Goal: Register for event/course

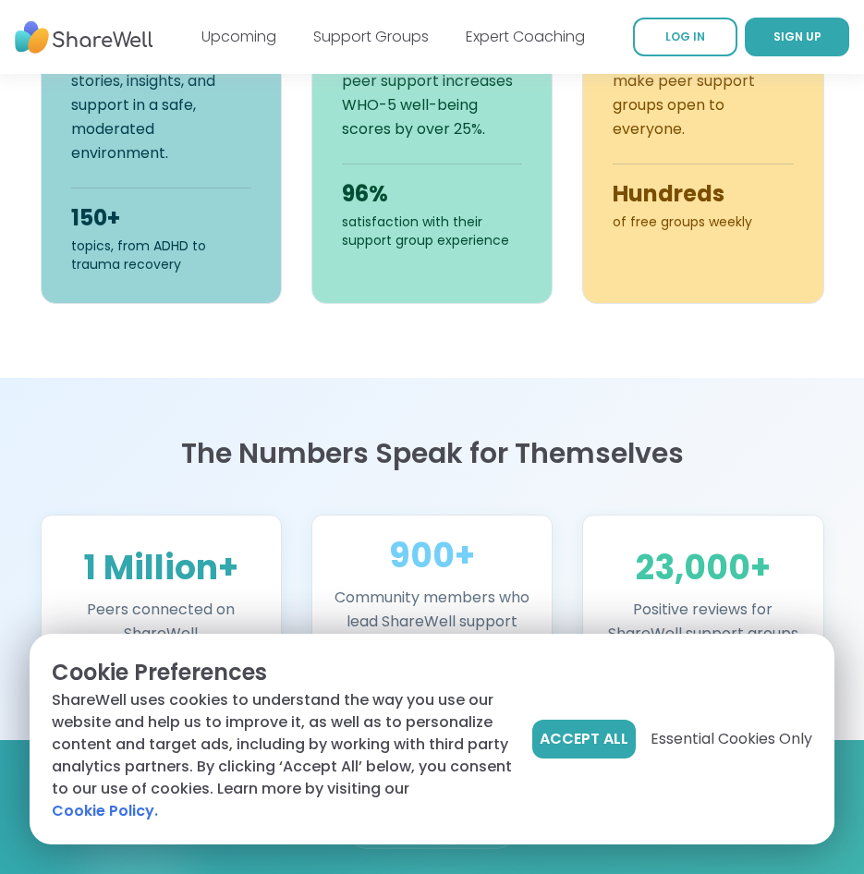
scroll to position [1293, 0]
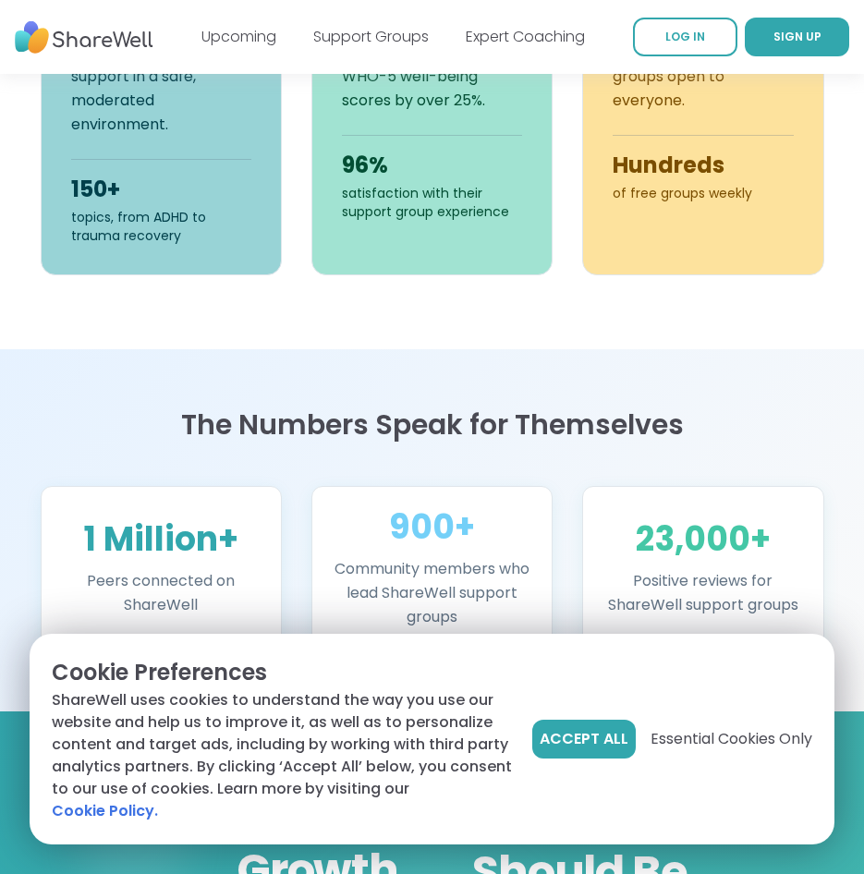
drag, startPoint x: 287, startPoint y: 179, endPoint x: 211, endPoint y: 340, distance: 178.1
click at [211, 340] on section "Find people who get it Live online support groups, running every hour and led b…" at bounding box center [432, 5] width 864 height 688
click at [570, 750] on span "Accept All" at bounding box center [583, 739] width 89 height 22
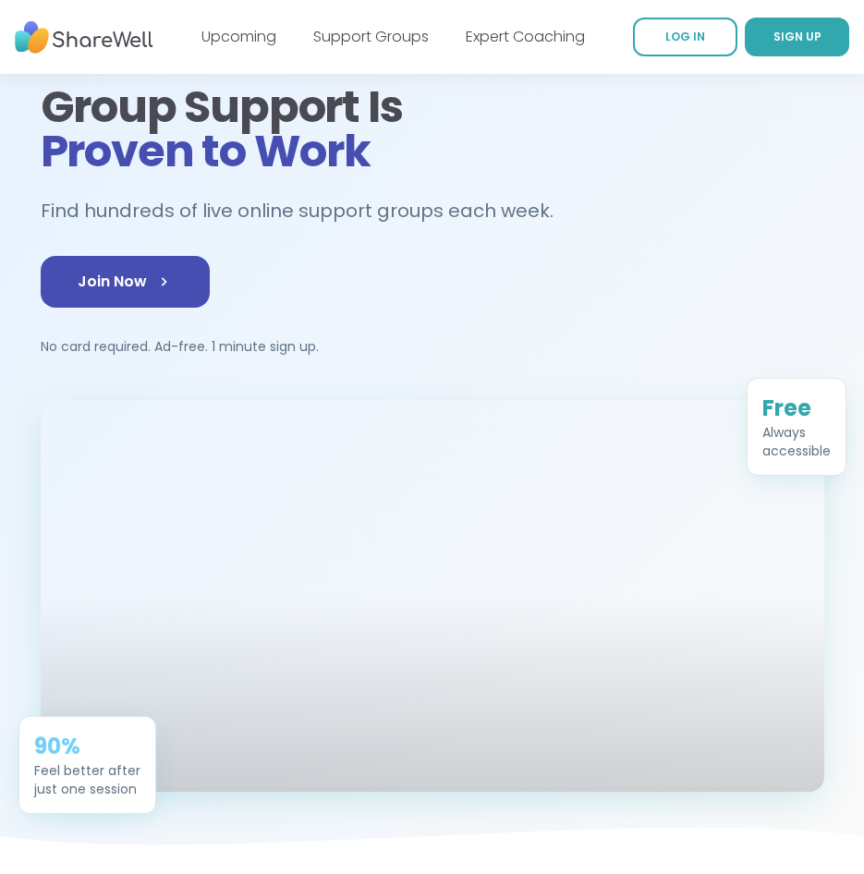
scroll to position [0, 0]
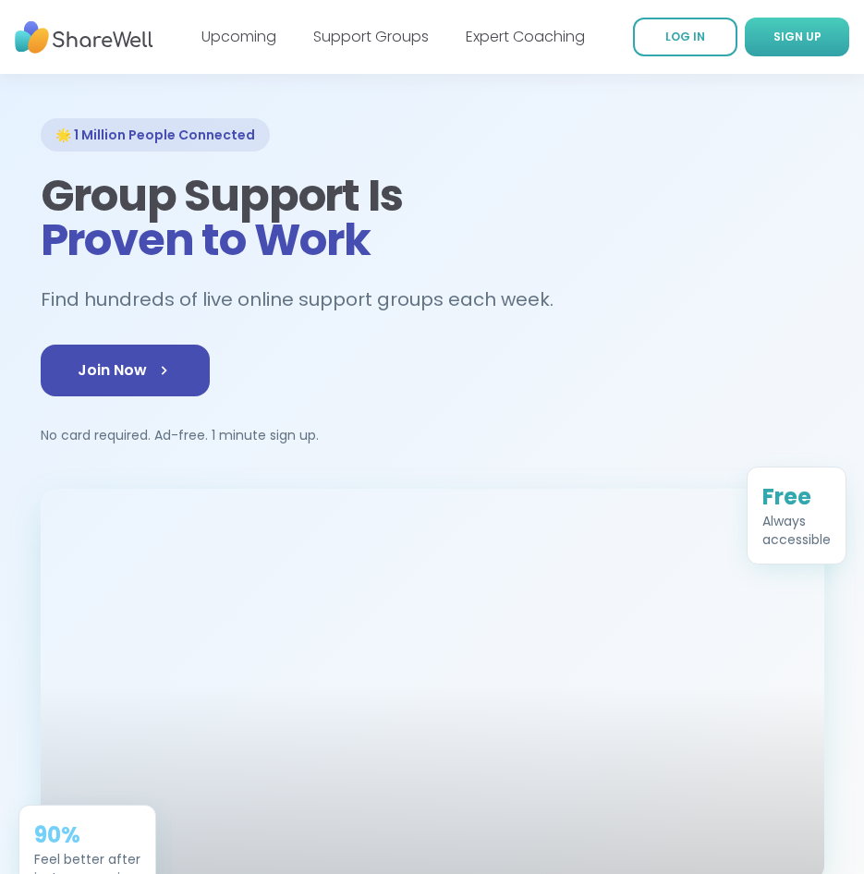
click at [784, 36] on span "SIGN UP" at bounding box center [797, 37] width 48 height 16
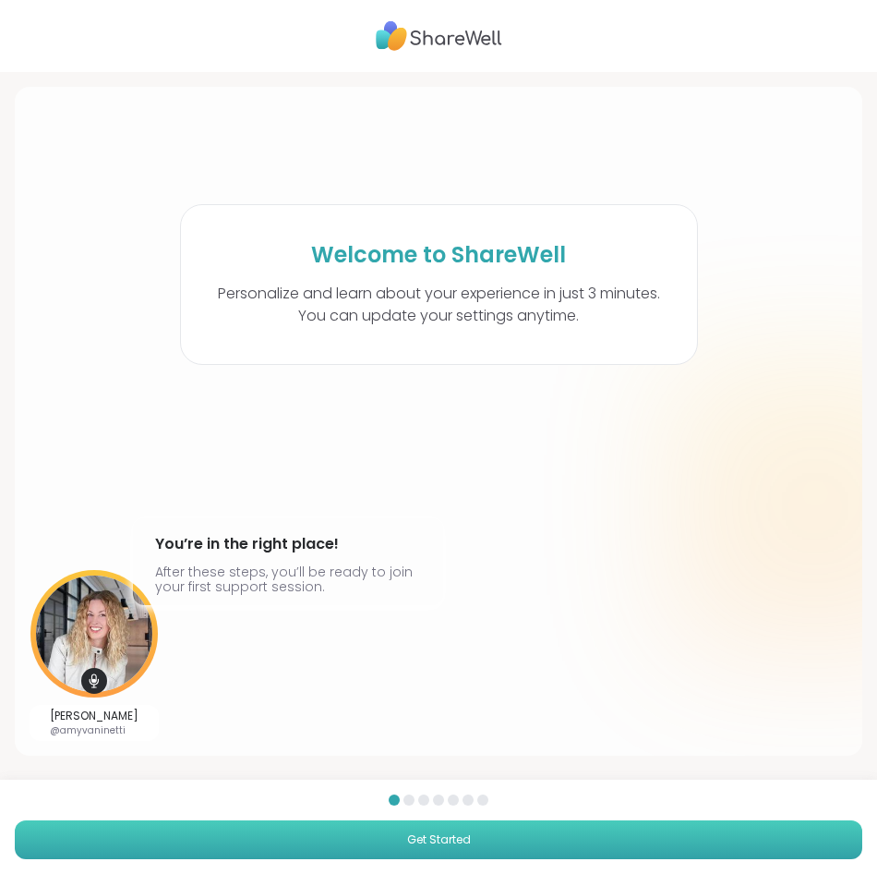
click at [486, 827] on button "Get Started" at bounding box center [439, 839] width 848 height 39
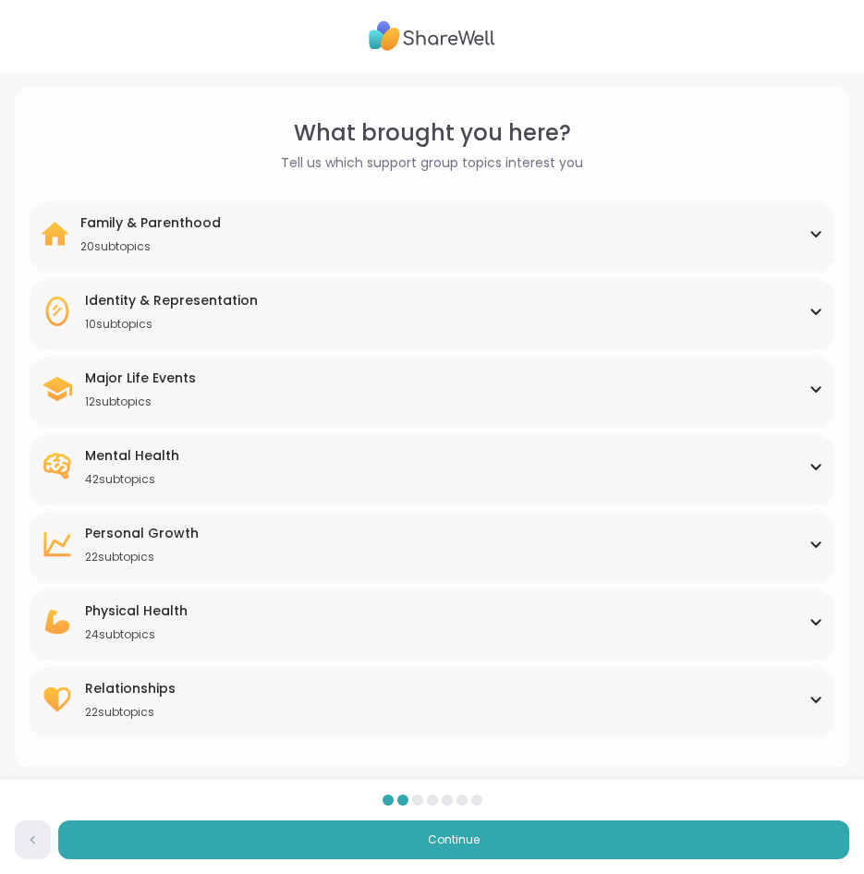
click at [822, 236] on icon at bounding box center [815, 233] width 15 height 9
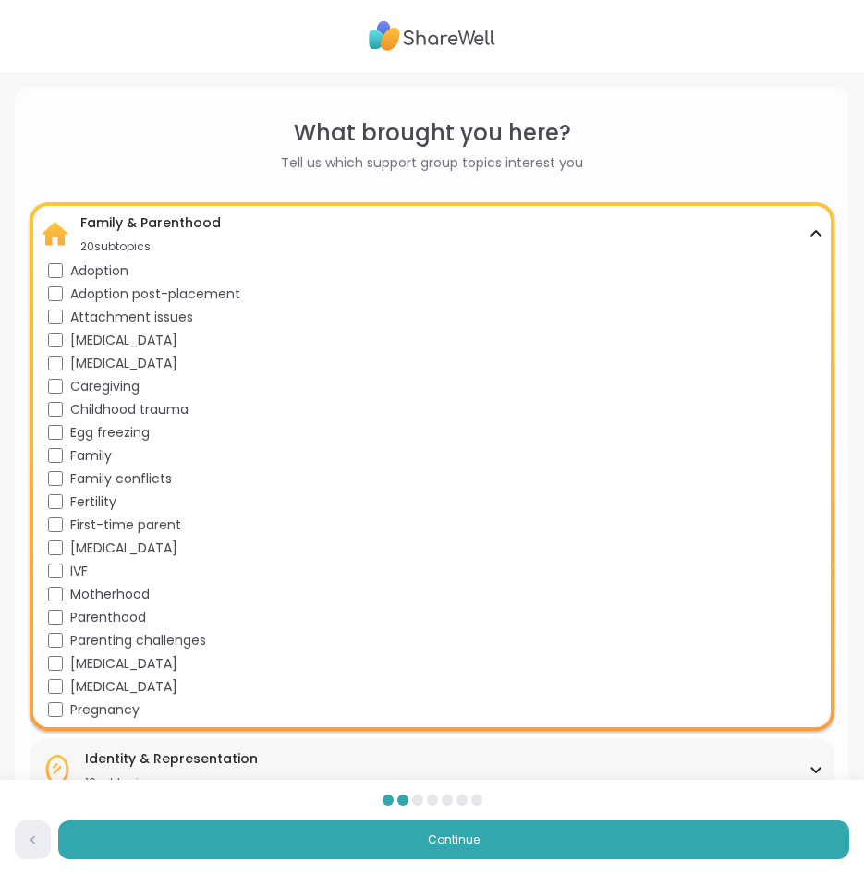
click at [187, 320] on span "Attachment issues" at bounding box center [131, 317] width 123 height 19
click at [169, 405] on span "Childhood trauma" at bounding box center [129, 409] width 118 height 19
click at [85, 453] on span "Family" at bounding box center [91, 455] width 42 height 19
click at [88, 481] on span "Family conflicts" at bounding box center [121, 478] width 102 height 19
click at [812, 227] on div "Family & Parenthood 20 subtopics" at bounding box center [432, 233] width 782 height 41
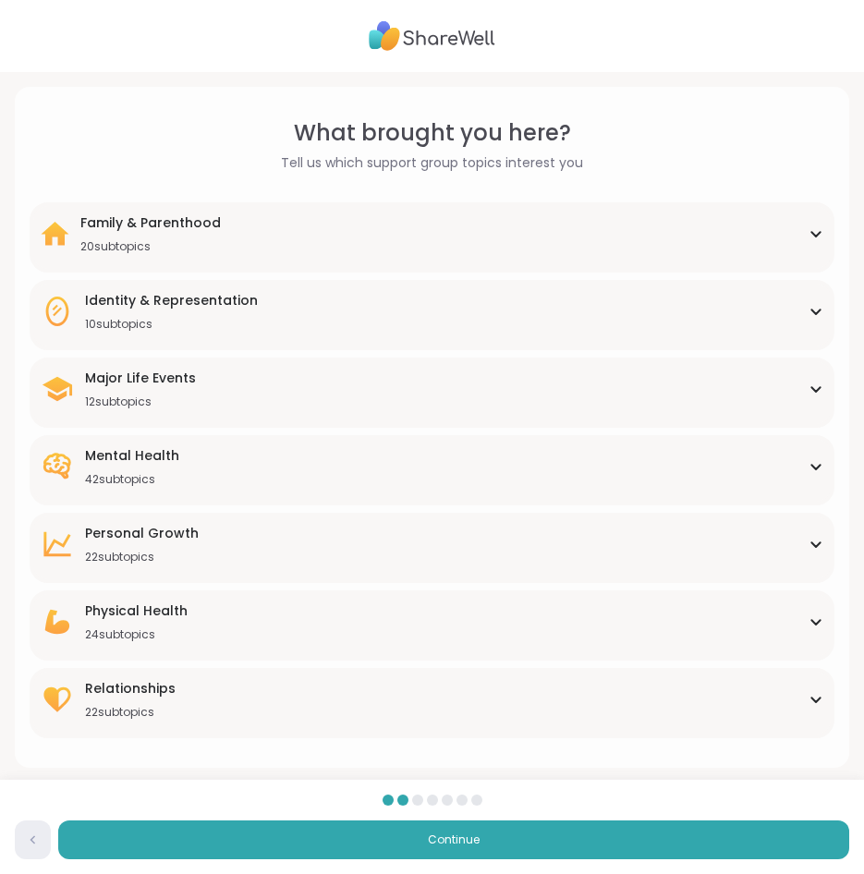
click at [290, 314] on div "Identity & Representation 10 subtopics" at bounding box center [432, 311] width 782 height 41
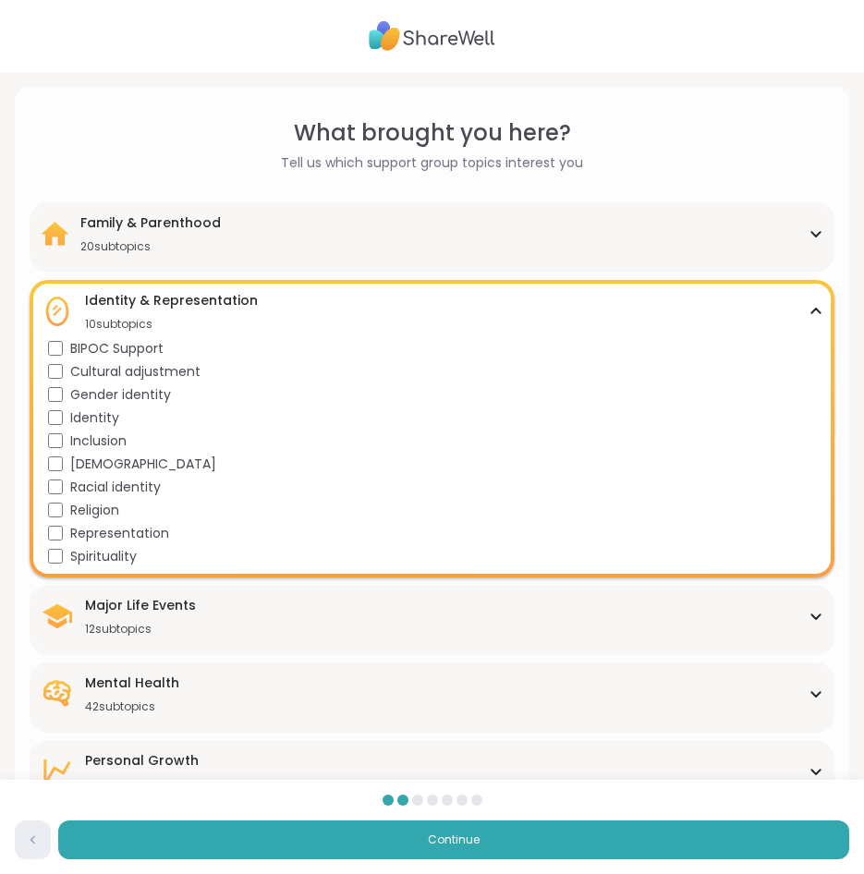
click at [818, 298] on div "Identity & Representation 10 subtopics" at bounding box center [432, 311] width 782 height 41
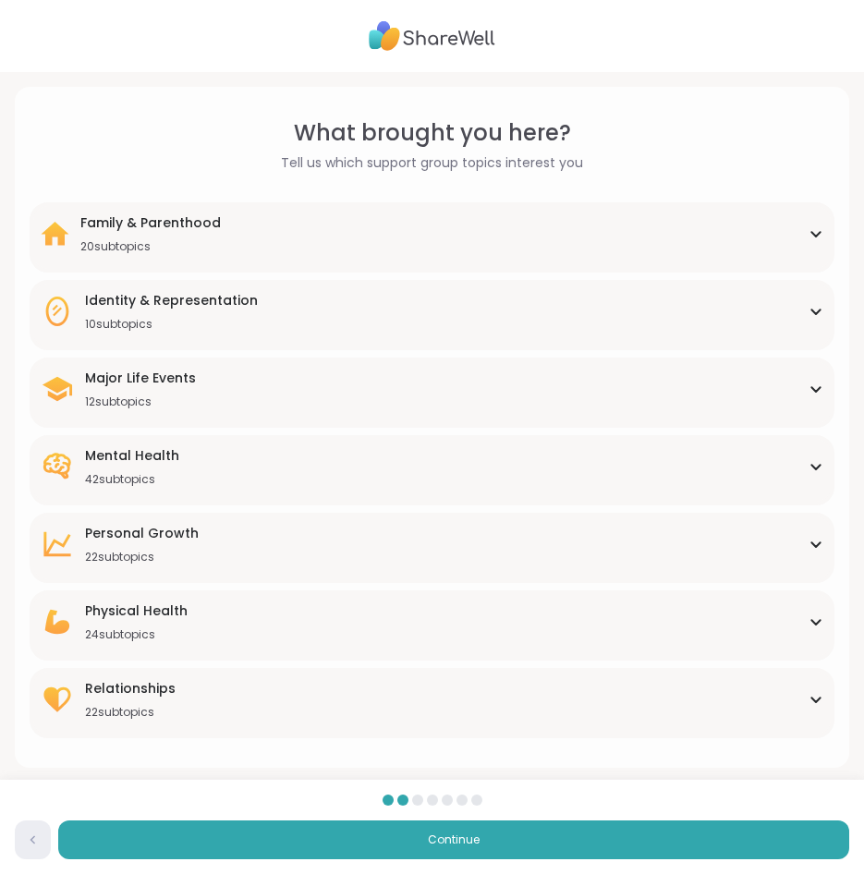
scroll to position [12, 0]
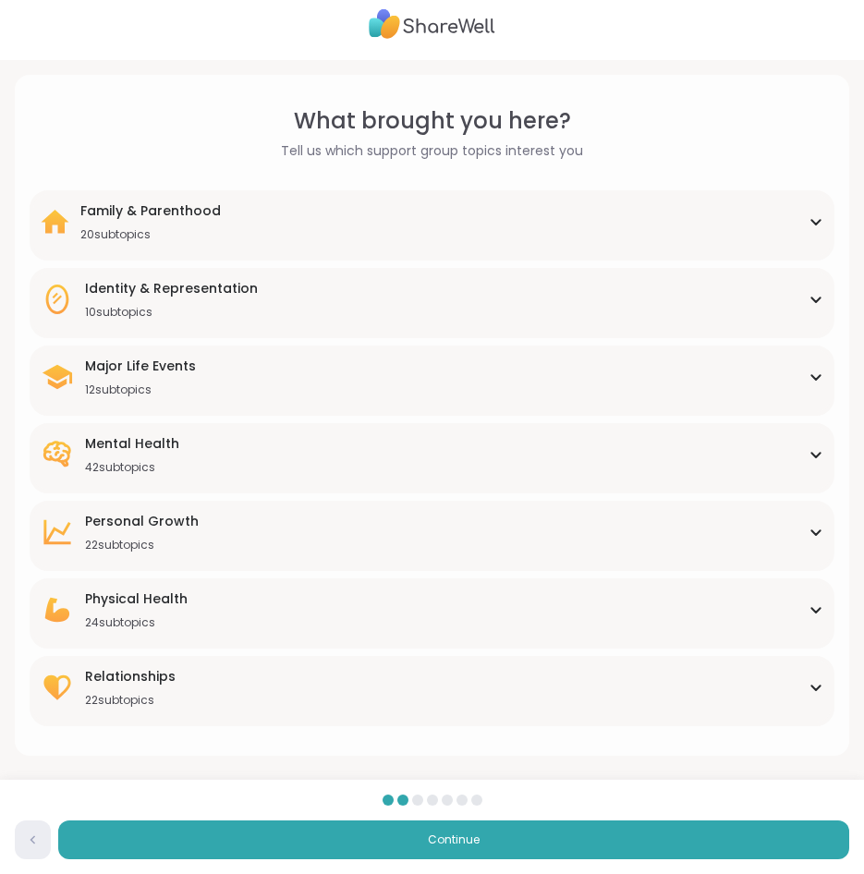
click at [188, 361] on div "Major Life Events" at bounding box center [140, 366] width 111 height 18
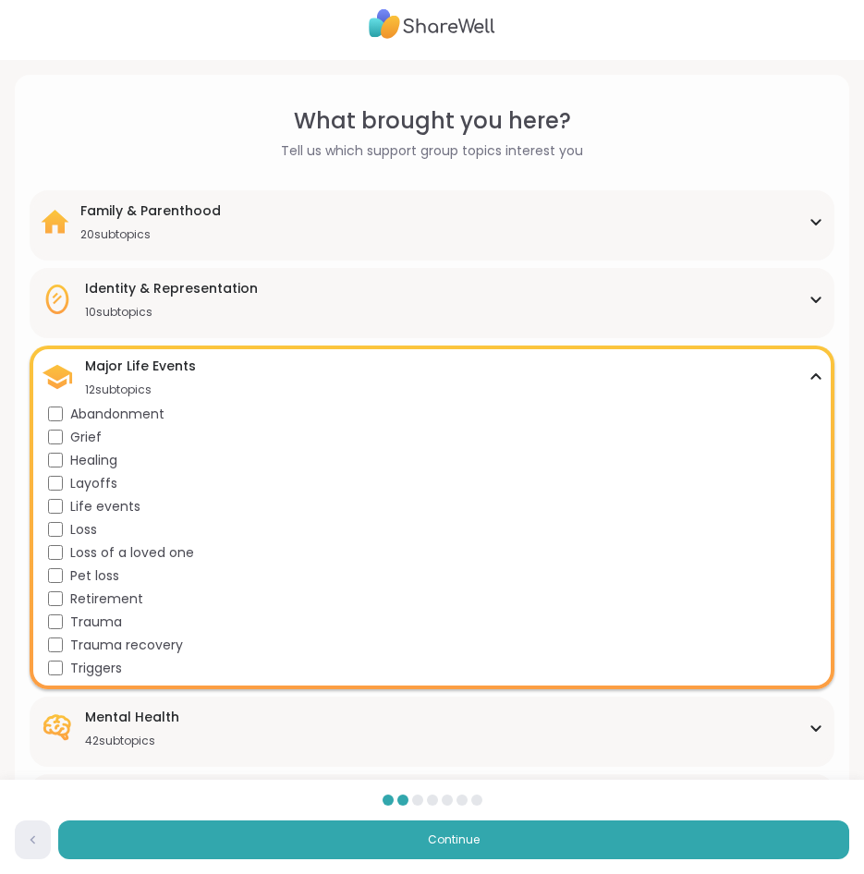
click at [56, 474] on div "Layoffs" at bounding box center [435, 483] width 775 height 19
click at [816, 375] on icon at bounding box center [815, 376] width 8 height 5
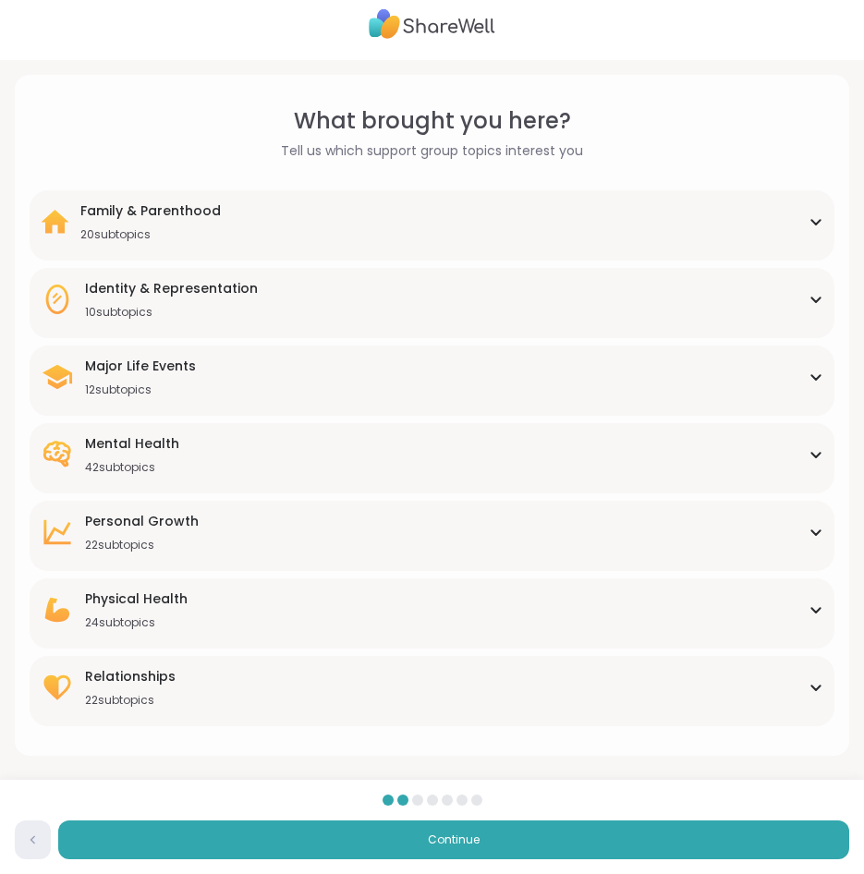
click at [347, 447] on div "Mental Health 42 subtopics" at bounding box center [432, 454] width 782 height 41
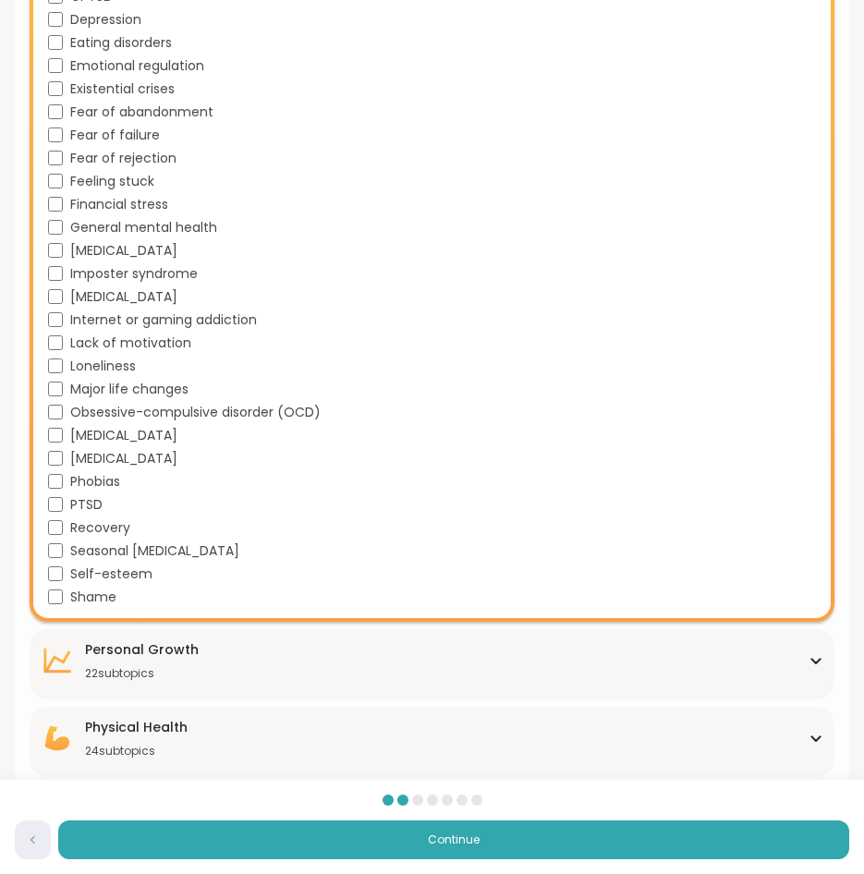
scroll to position [843, 0]
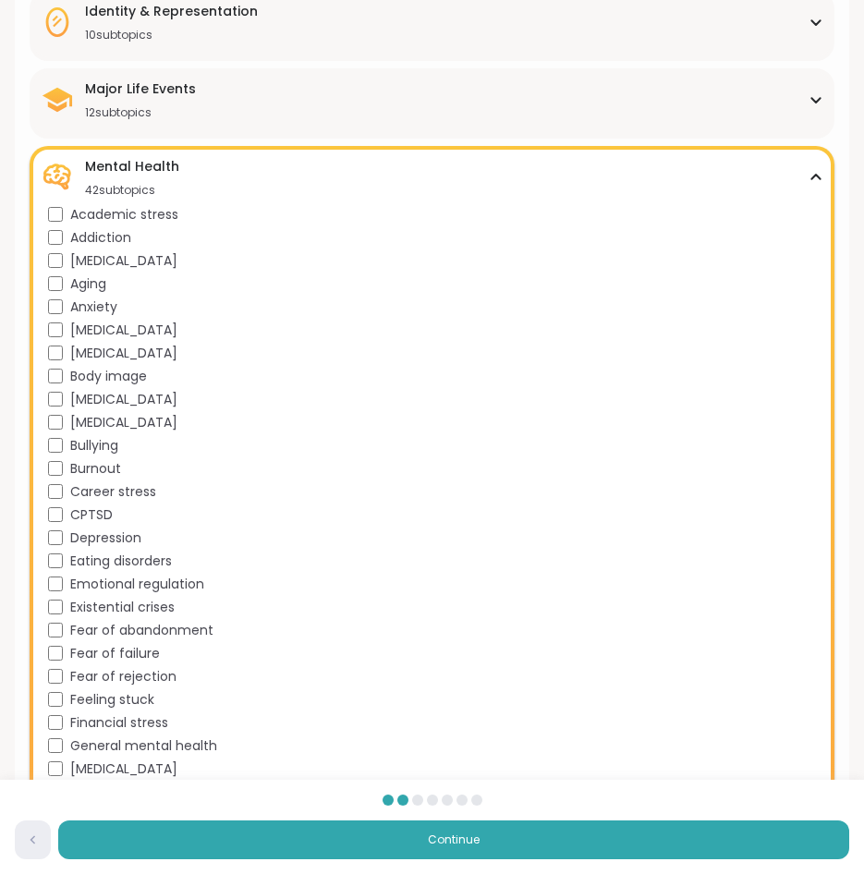
click at [174, 172] on div "Mental Health" at bounding box center [132, 166] width 94 height 18
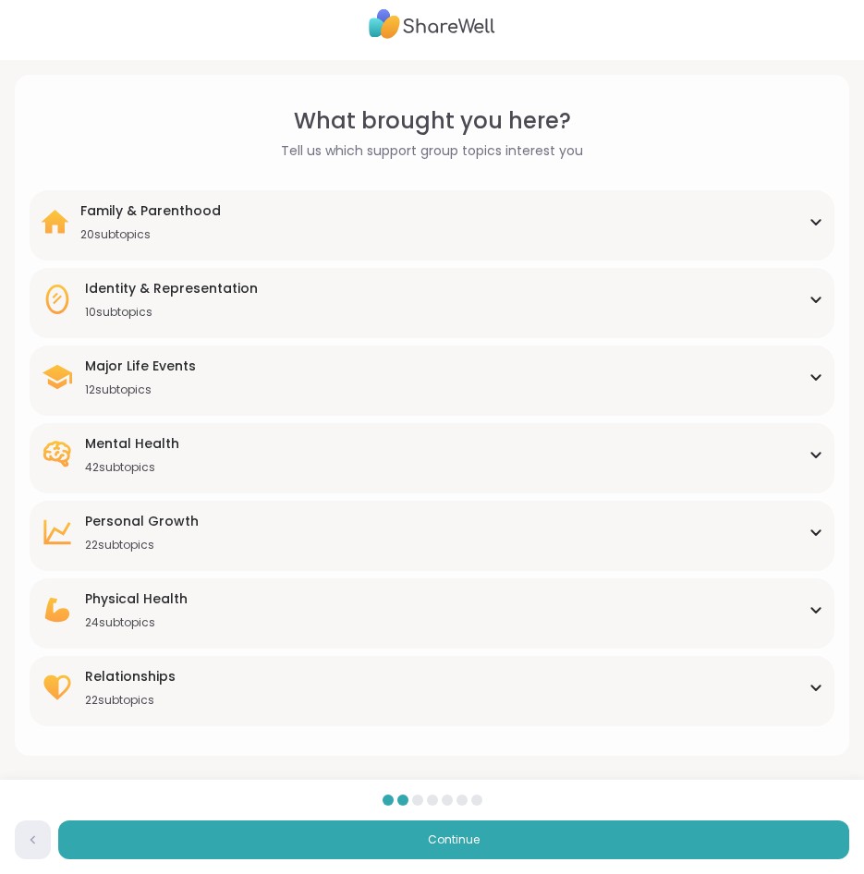
scroll to position [12, 0]
click at [146, 524] on div "Personal Growth" at bounding box center [142, 521] width 114 height 18
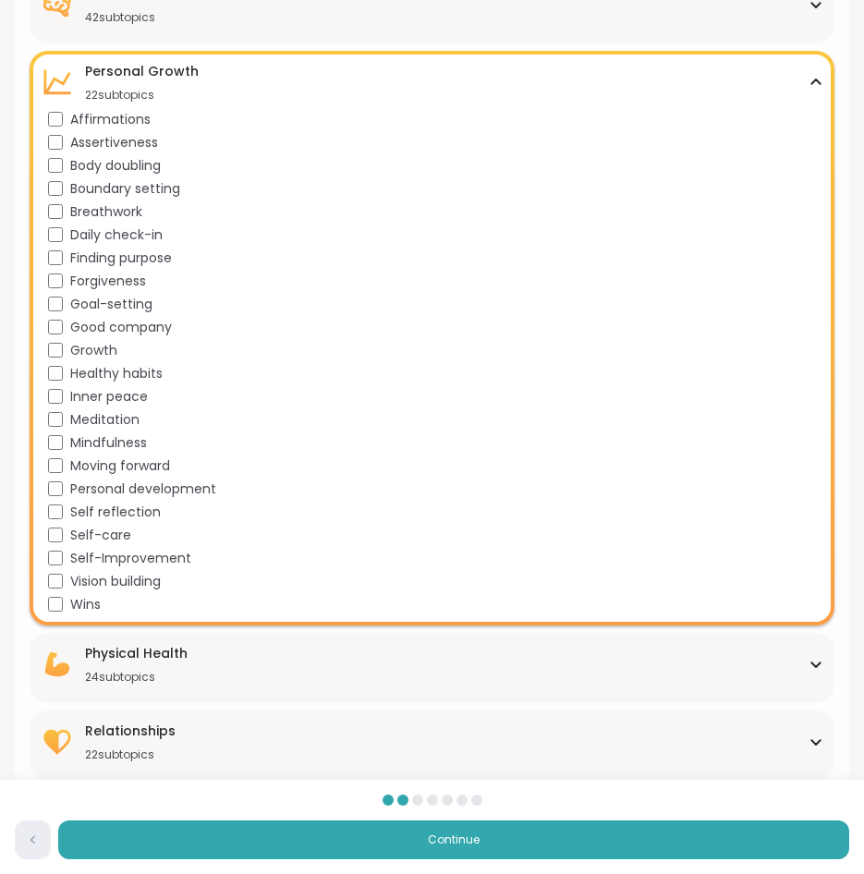
scroll to position [474, 0]
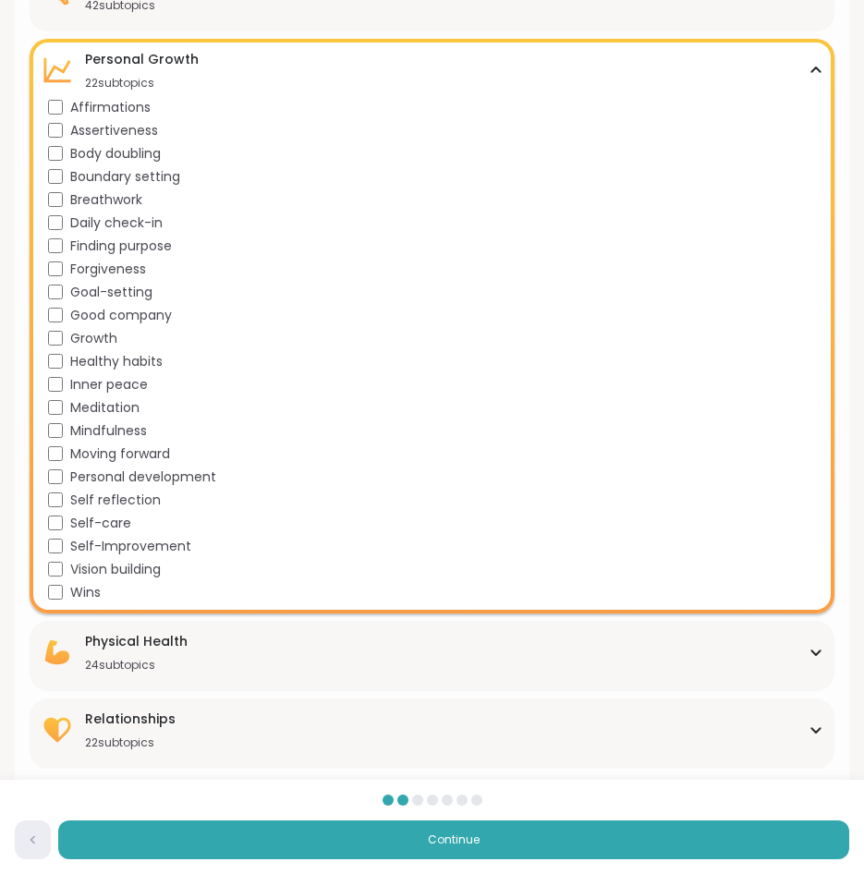
click at [173, 66] on div "Personal Growth" at bounding box center [142, 59] width 114 height 18
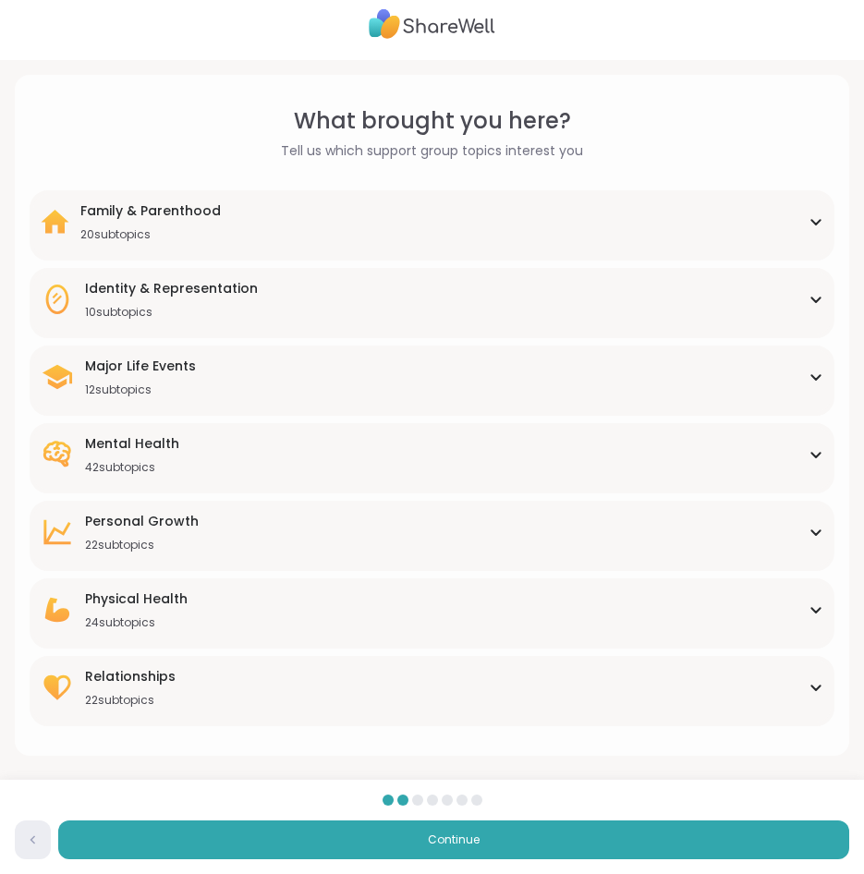
scroll to position [12, 0]
click at [170, 594] on div "Physical Health" at bounding box center [136, 598] width 103 height 18
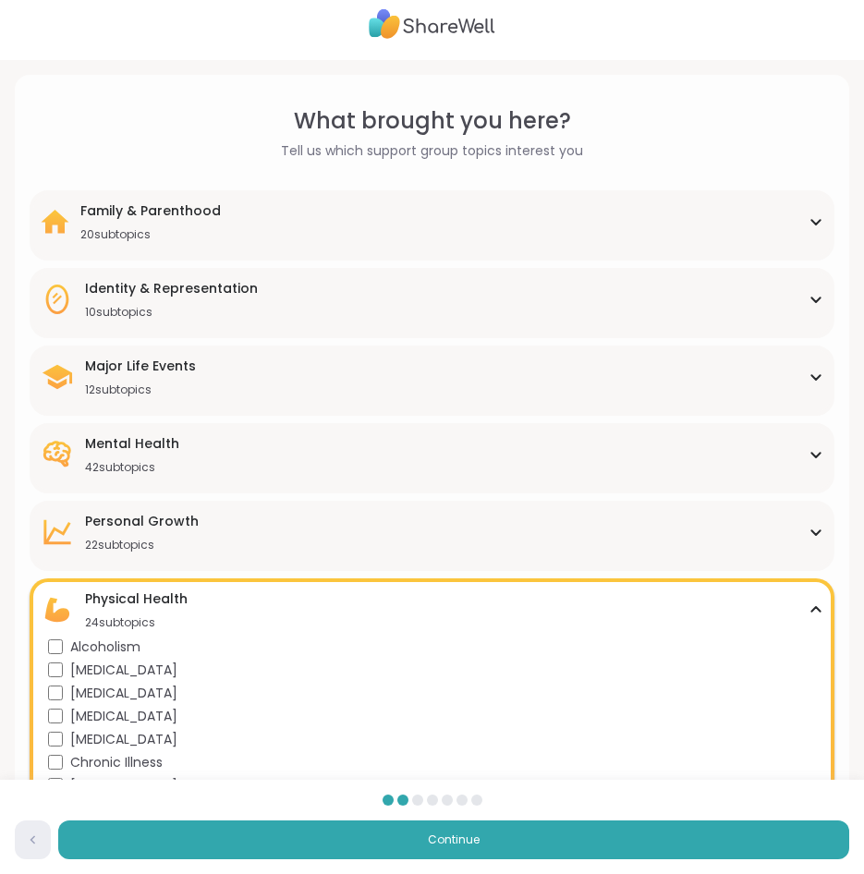
scroll to position [474, 0]
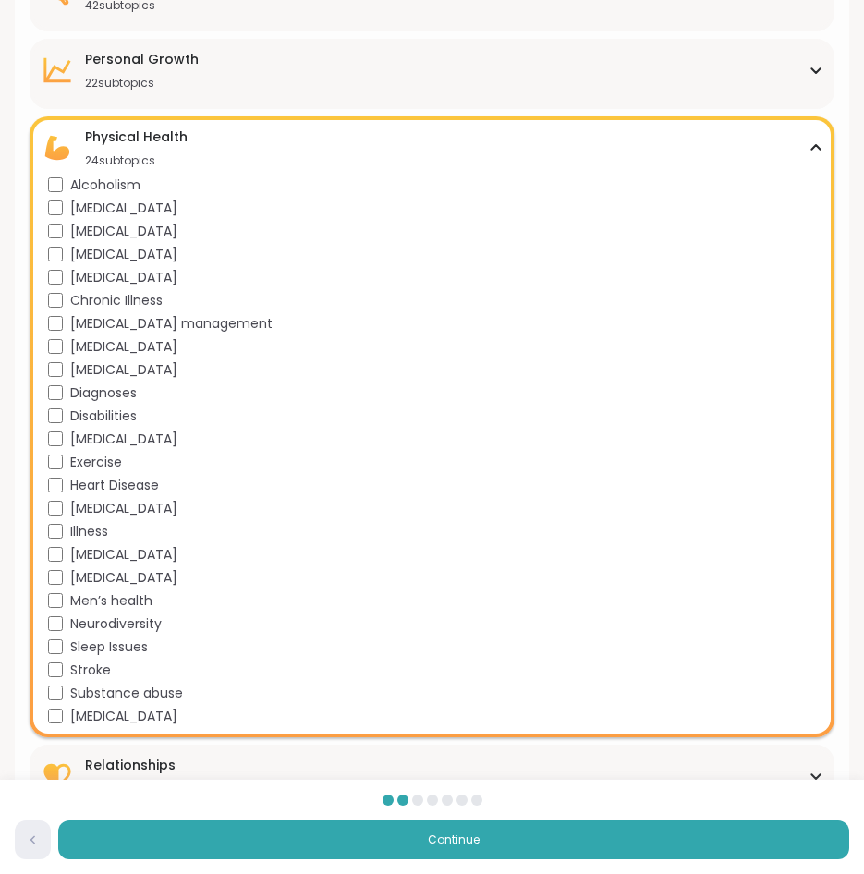
drag, startPoint x: 58, startPoint y: 589, endPoint x: 468, endPoint y: 640, distance: 413.2
click at [455, 647] on div "Sleep Issues" at bounding box center [435, 646] width 775 height 19
click at [137, 147] on div "Physical Health 24 subtopics" at bounding box center [136, 147] width 103 height 41
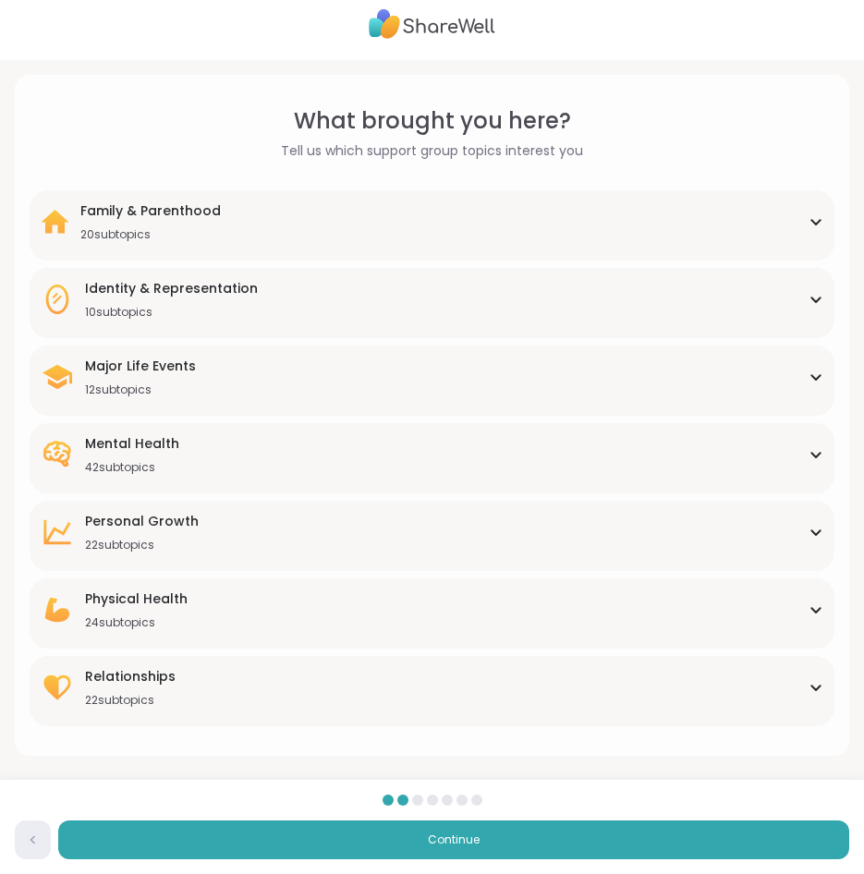
scroll to position [12, 0]
click at [175, 683] on div "Relationships 22 subtopics" at bounding box center [432, 687] width 782 height 41
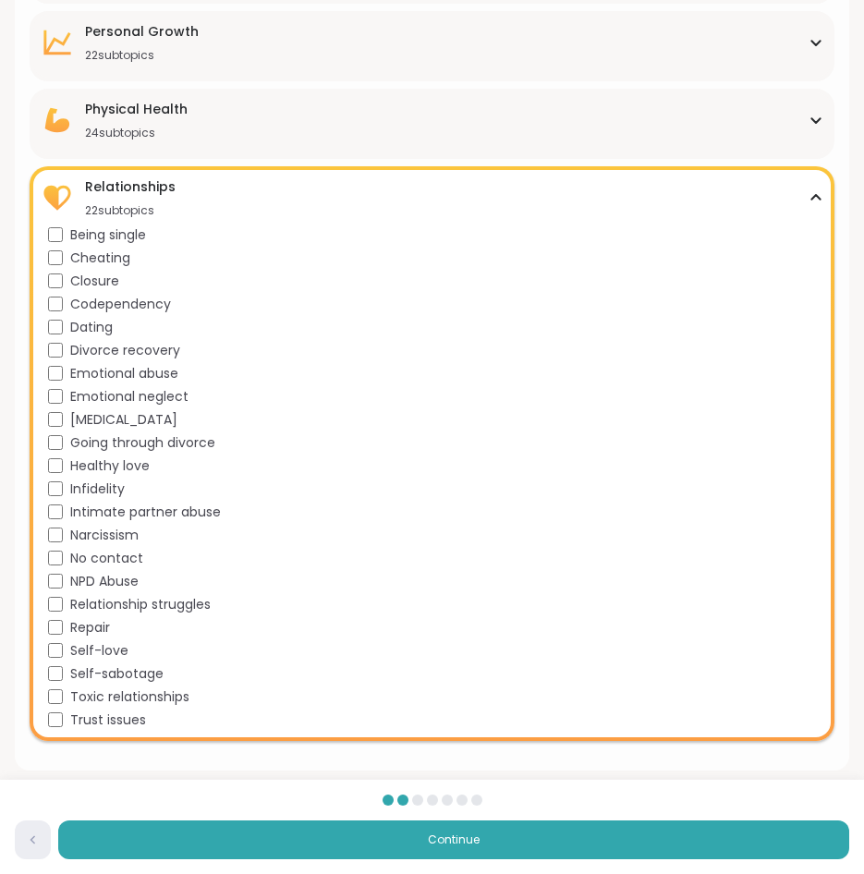
scroll to position [516, 0]
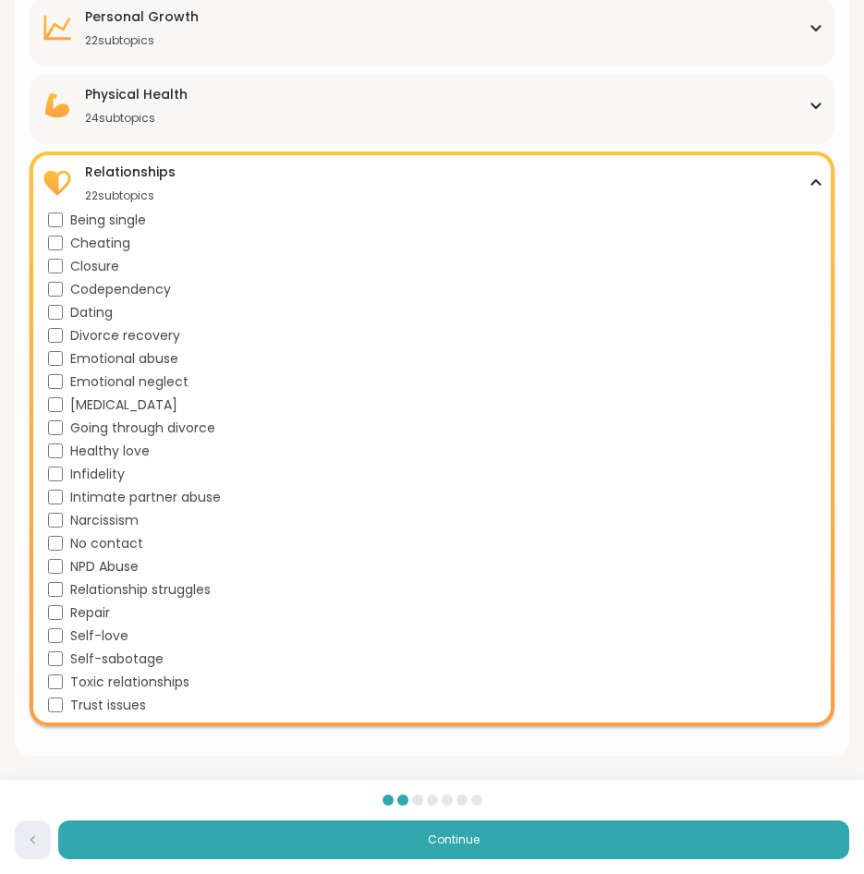
click at [595, 170] on div "Relationships 22 subtopics" at bounding box center [432, 183] width 782 height 41
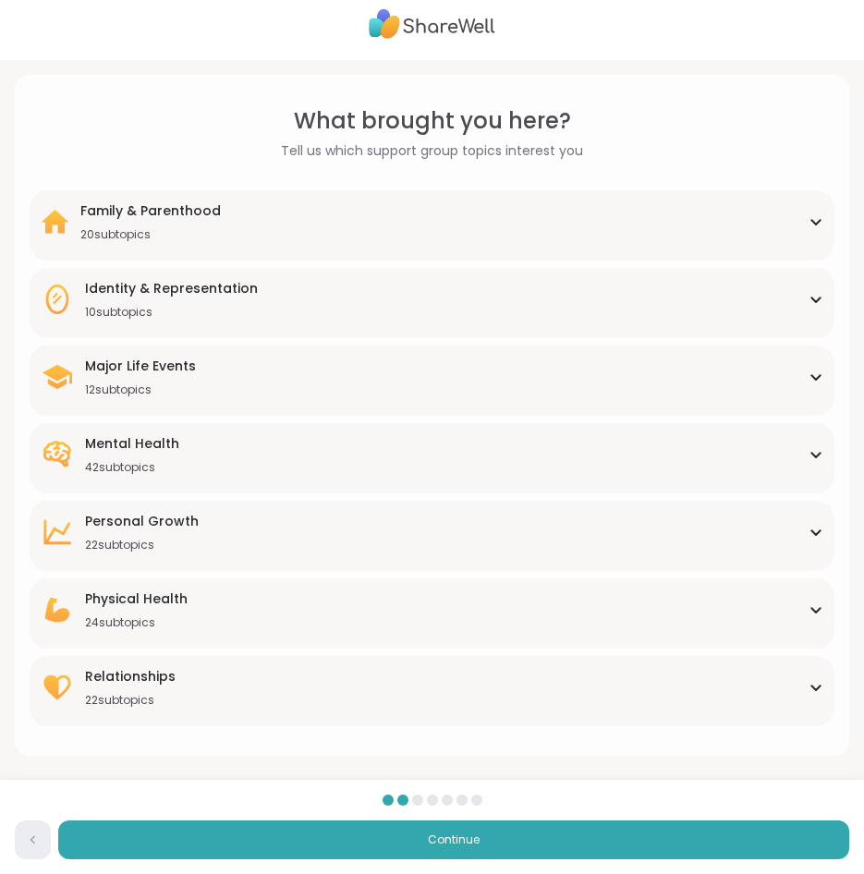
scroll to position [12, 0]
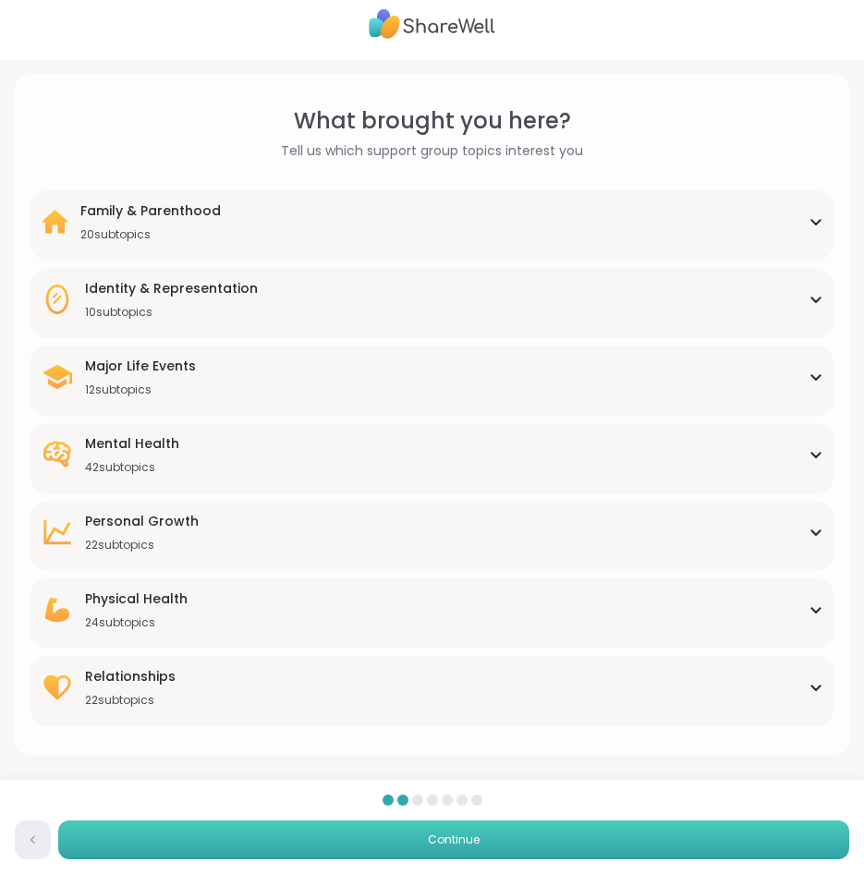
click at [484, 837] on button "Continue" at bounding box center [453, 839] width 791 height 39
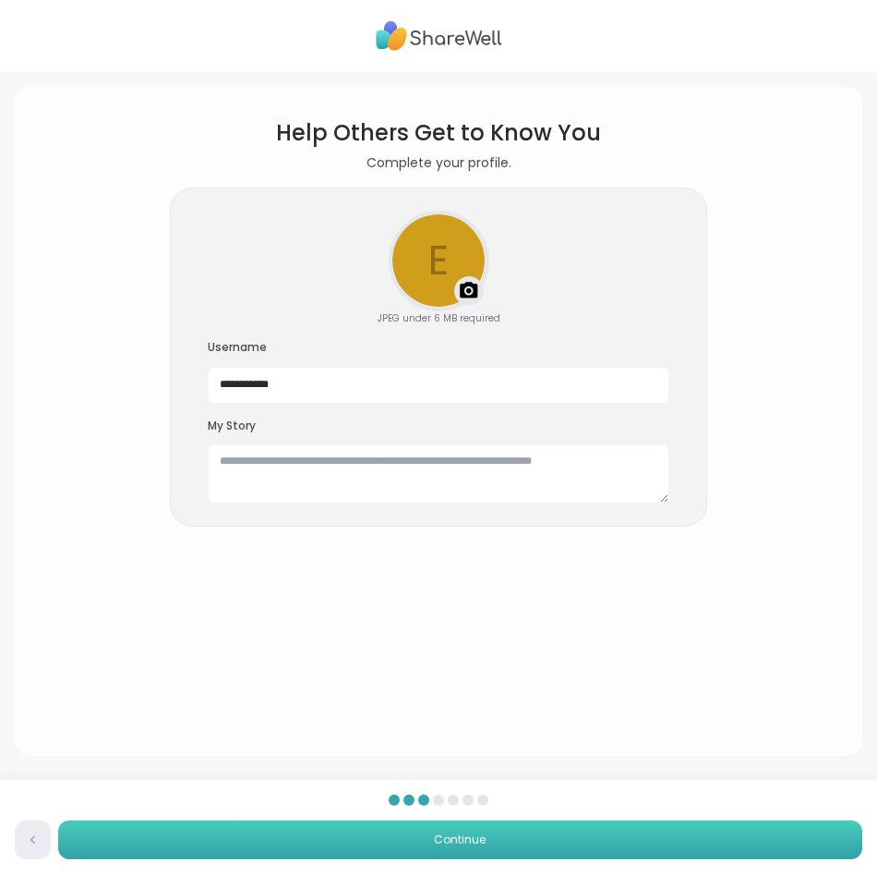
click at [480, 843] on button "Continue" at bounding box center [460, 839] width 804 height 39
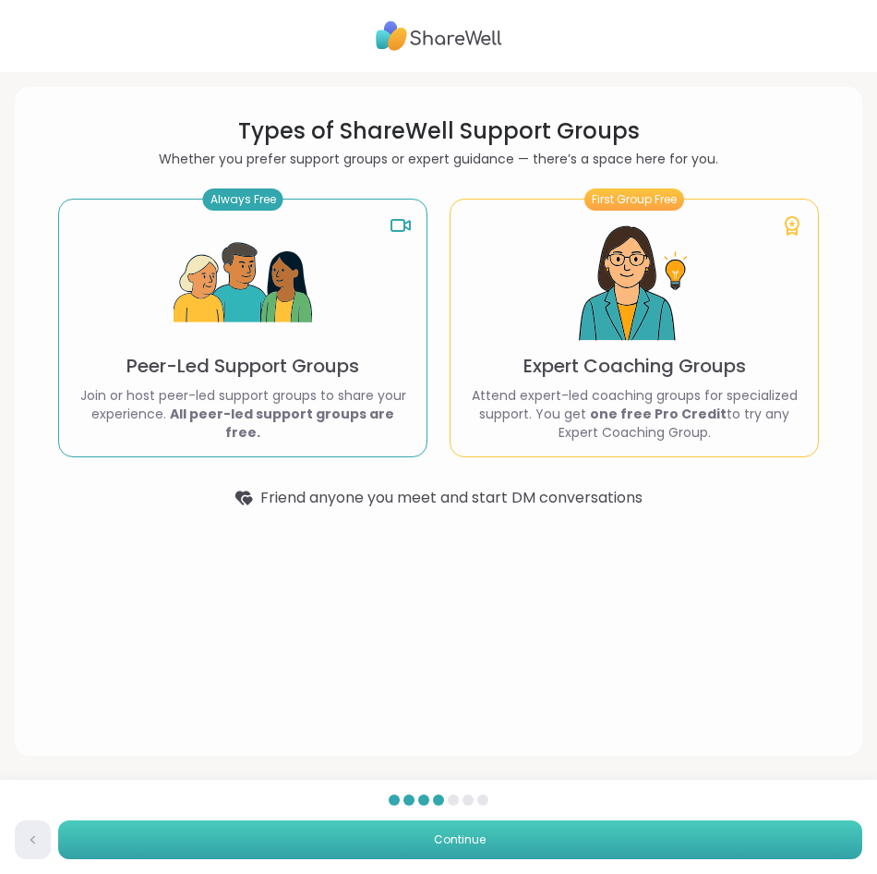
click at [452, 840] on span "Continue" at bounding box center [460, 839] width 52 height 17
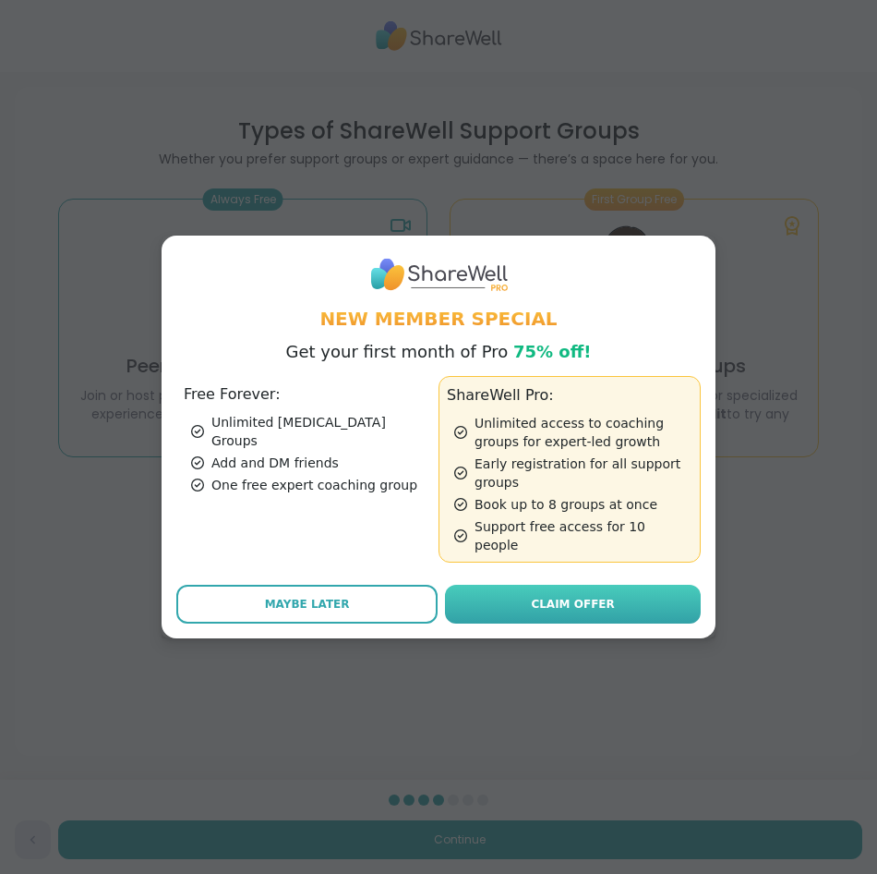
click at [575, 597] on span "Claim Offer" at bounding box center [572, 604] width 83 height 17
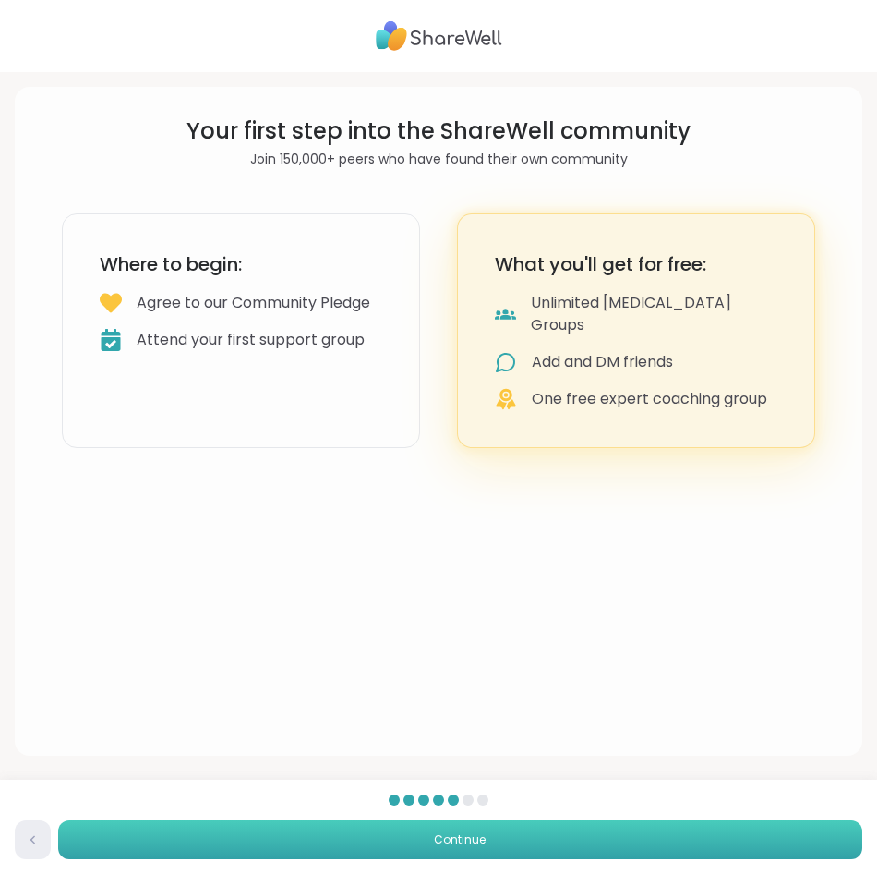
click at [443, 834] on span "Continue" at bounding box center [460, 839] width 52 height 17
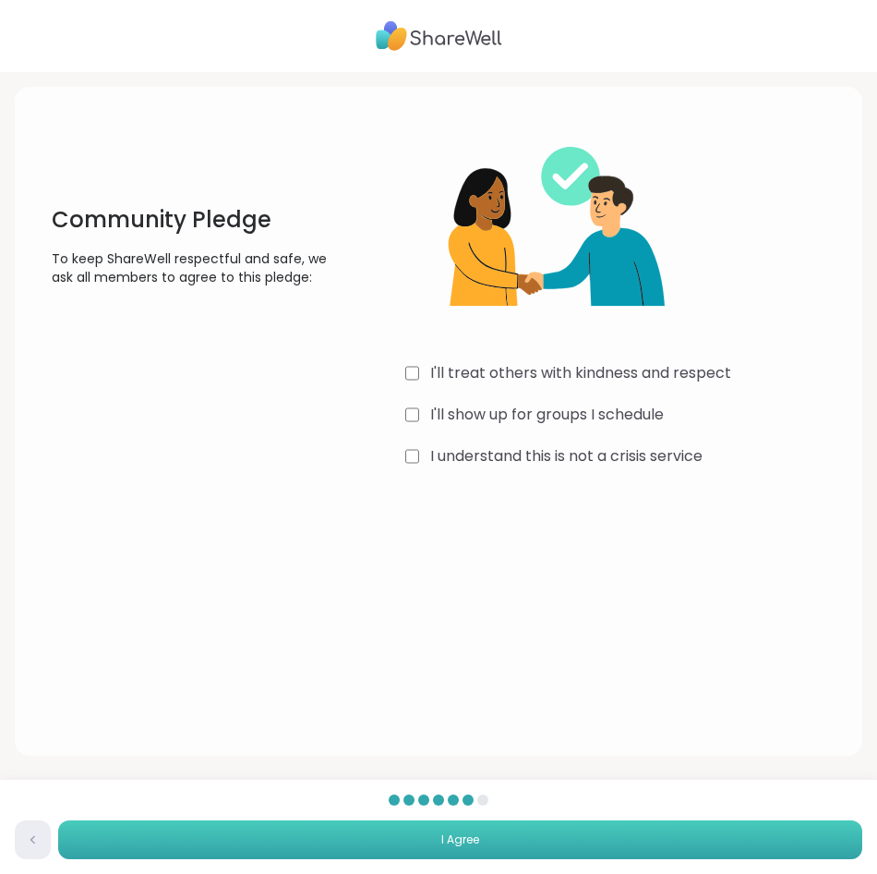
click at [442, 844] on span "I Agree" at bounding box center [461, 839] width 38 height 17
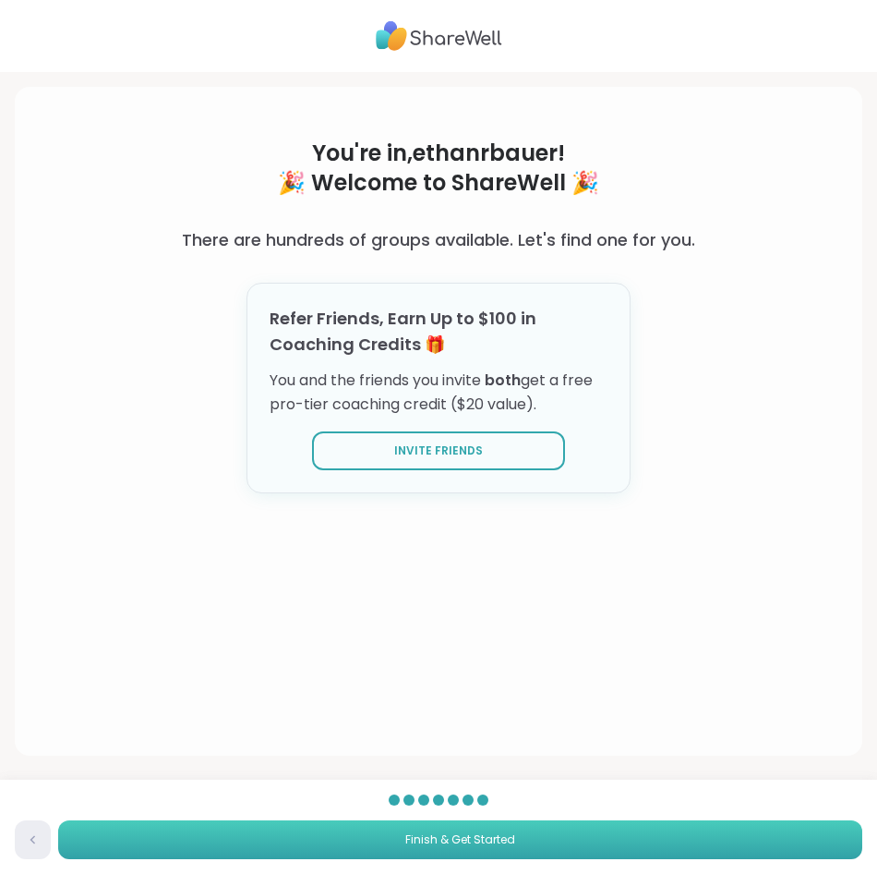
click at [478, 844] on span "Finish & Get Started" at bounding box center [460, 839] width 110 height 17
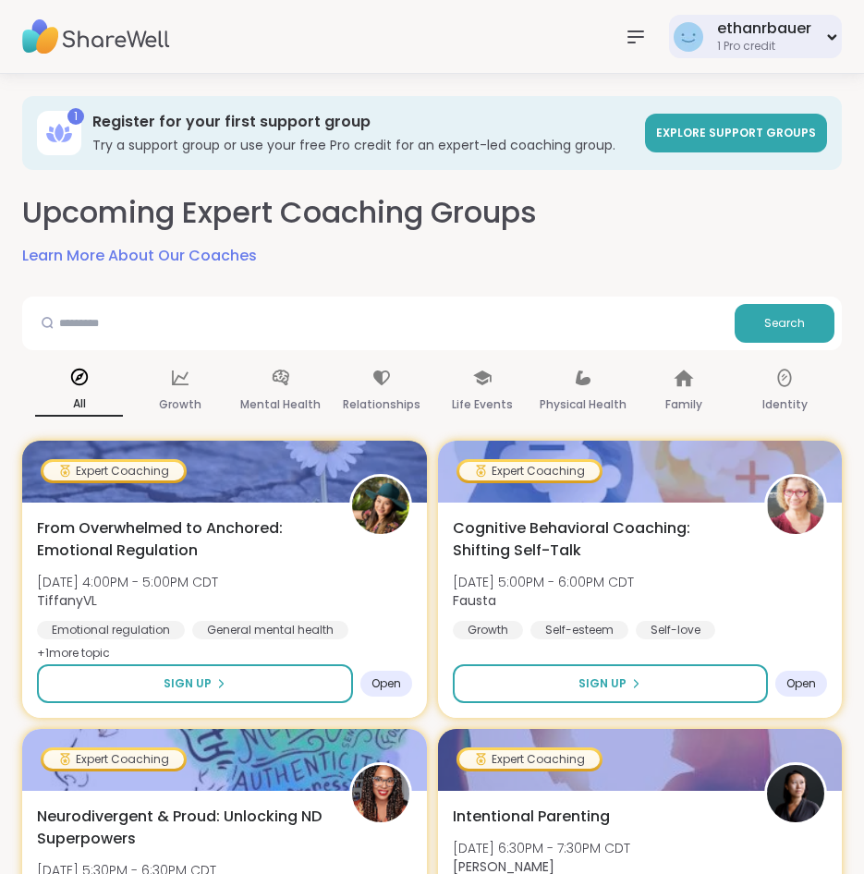
click at [779, 34] on div "ethanrbauer" at bounding box center [764, 28] width 94 height 20
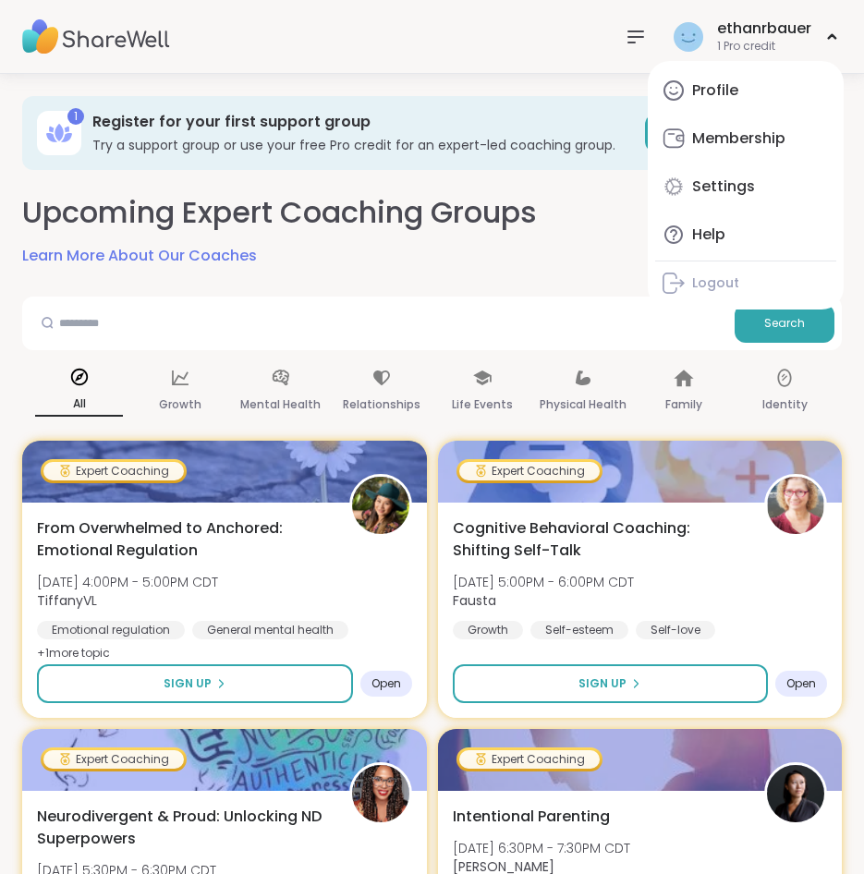
click at [638, 42] on icon at bounding box center [635, 37] width 22 height 22
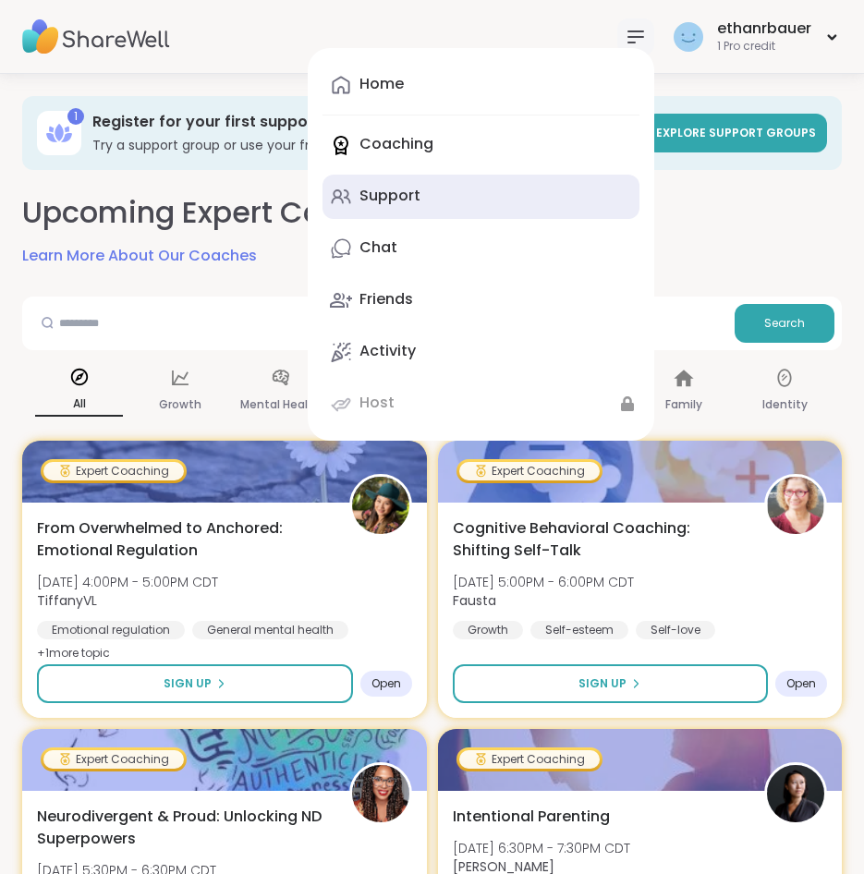
click at [431, 200] on link "Support" at bounding box center [480, 197] width 317 height 44
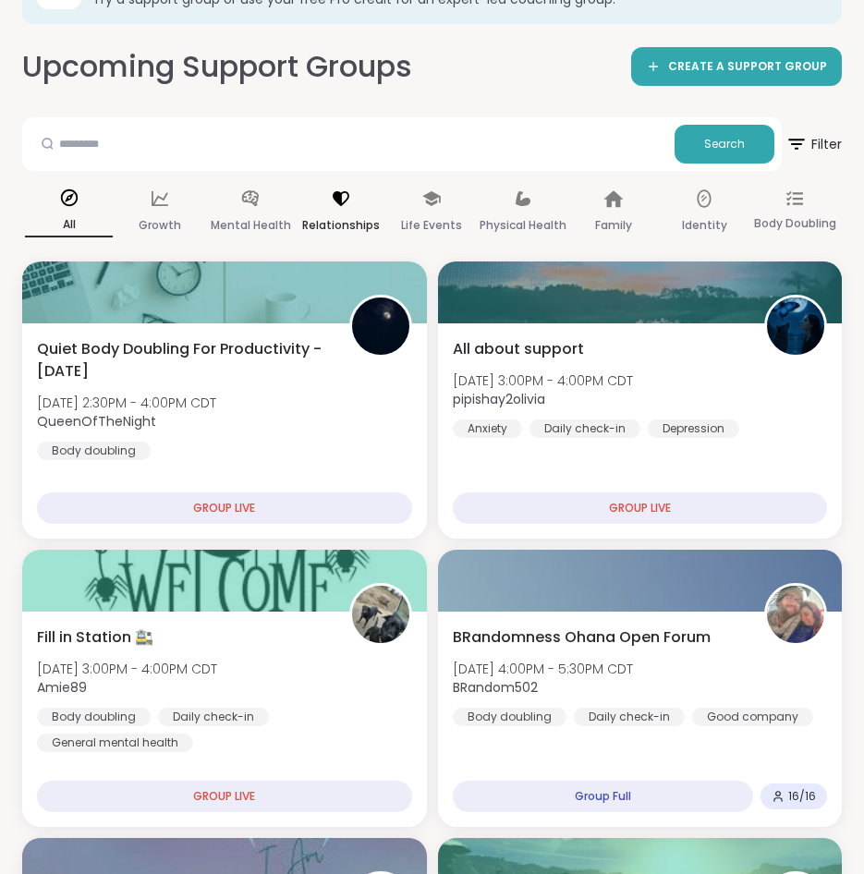
scroll to position [185, 0]
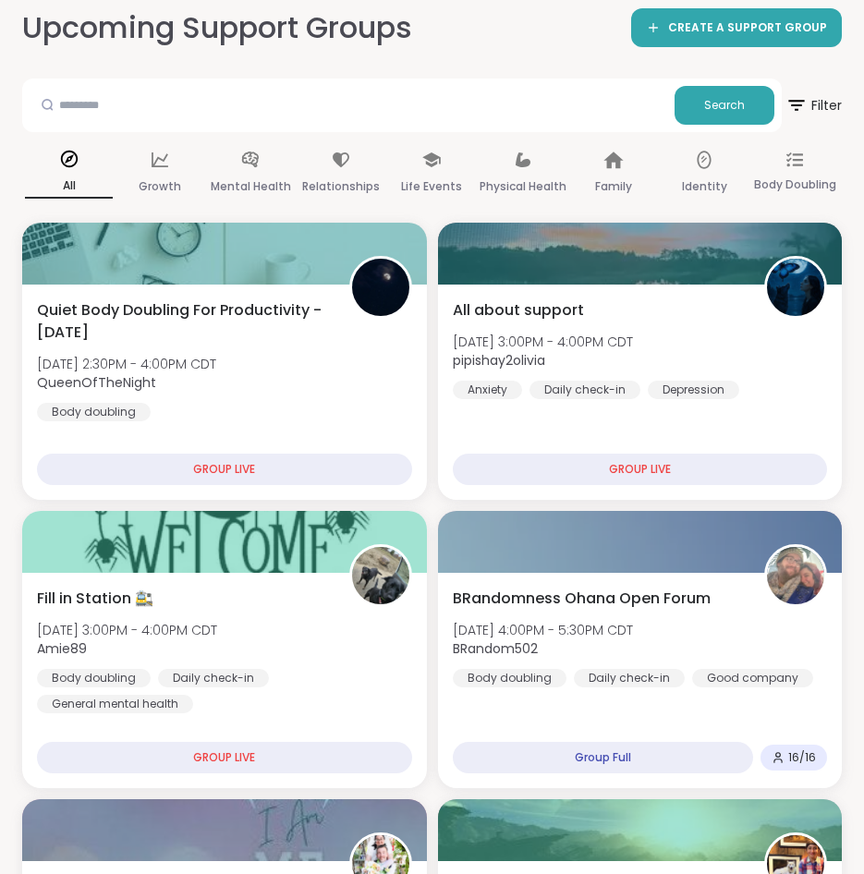
drag, startPoint x: 374, startPoint y: 373, endPoint x: 514, endPoint y: 42, distance: 359.7
click at [514, 42] on div "Upcoming Support Groups CREATE A SUPPORT GROUP" at bounding box center [431, 28] width 819 height 42
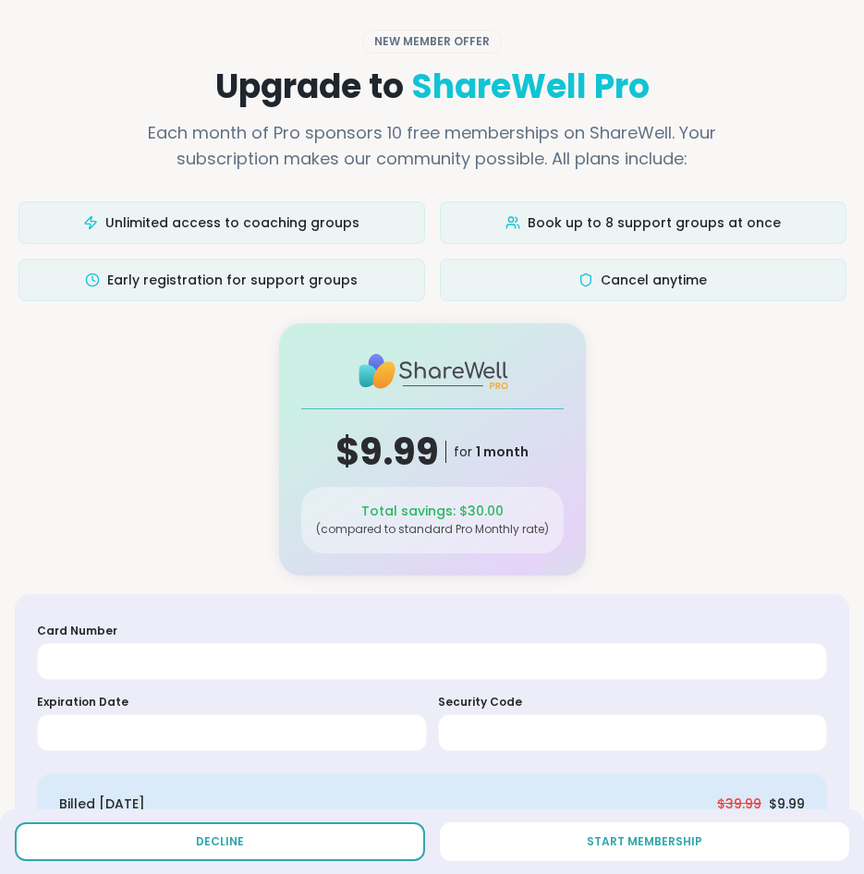
drag, startPoint x: 296, startPoint y: 840, endPoint x: 214, endPoint y: 842, distance: 81.3
click at [214, 842] on span "Decline" at bounding box center [220, 841] width 48 height 17
click at [214, 840] on span "Decline" at bounding box center [220, 841] width 48 height 17
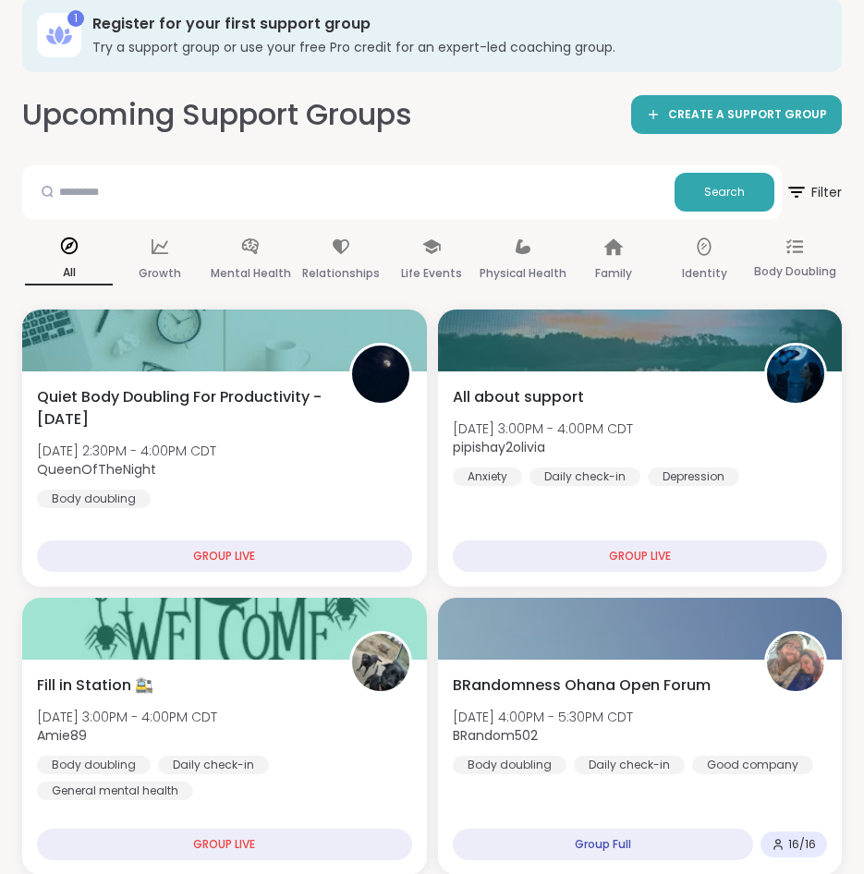
scroll to position [96, 0]
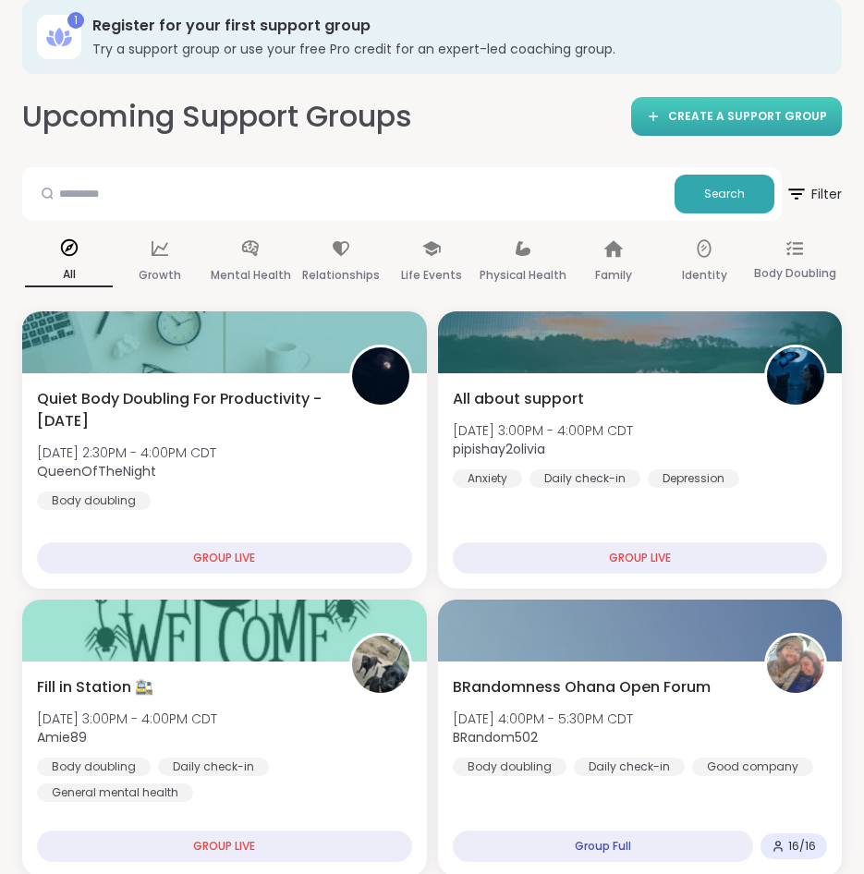
click at [658, 116] on icon at bounding box center [653, 116] width 8 height 0
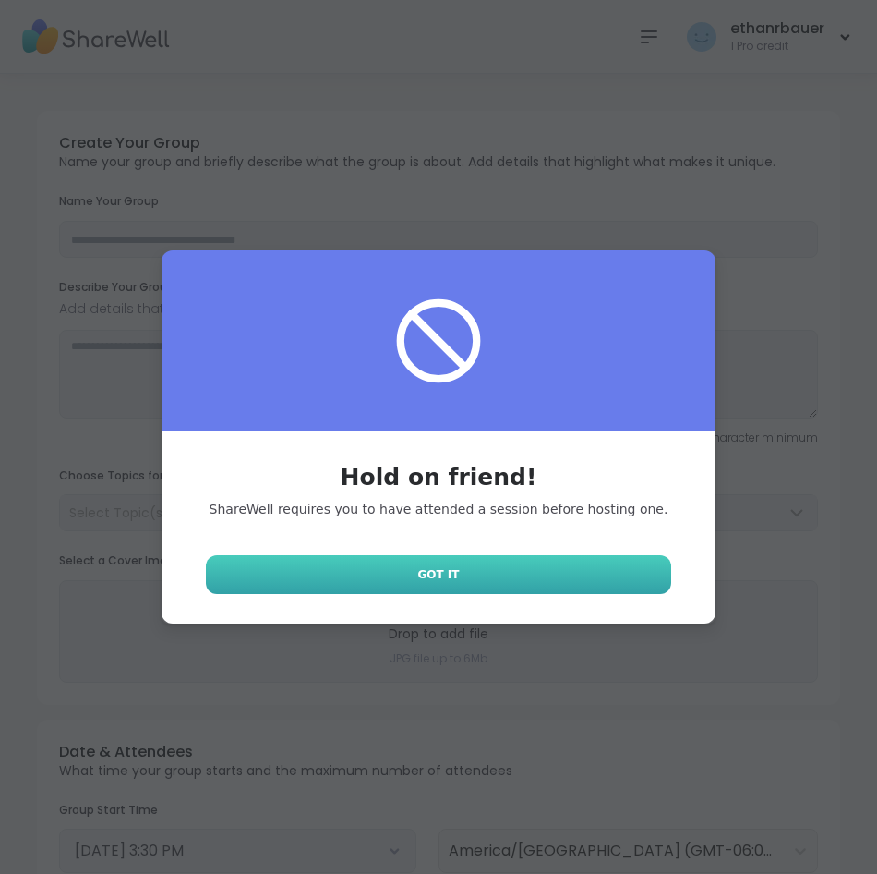
click at [494, 576] on link "Got It" at bounding box center [439, 574] width 466 height 39
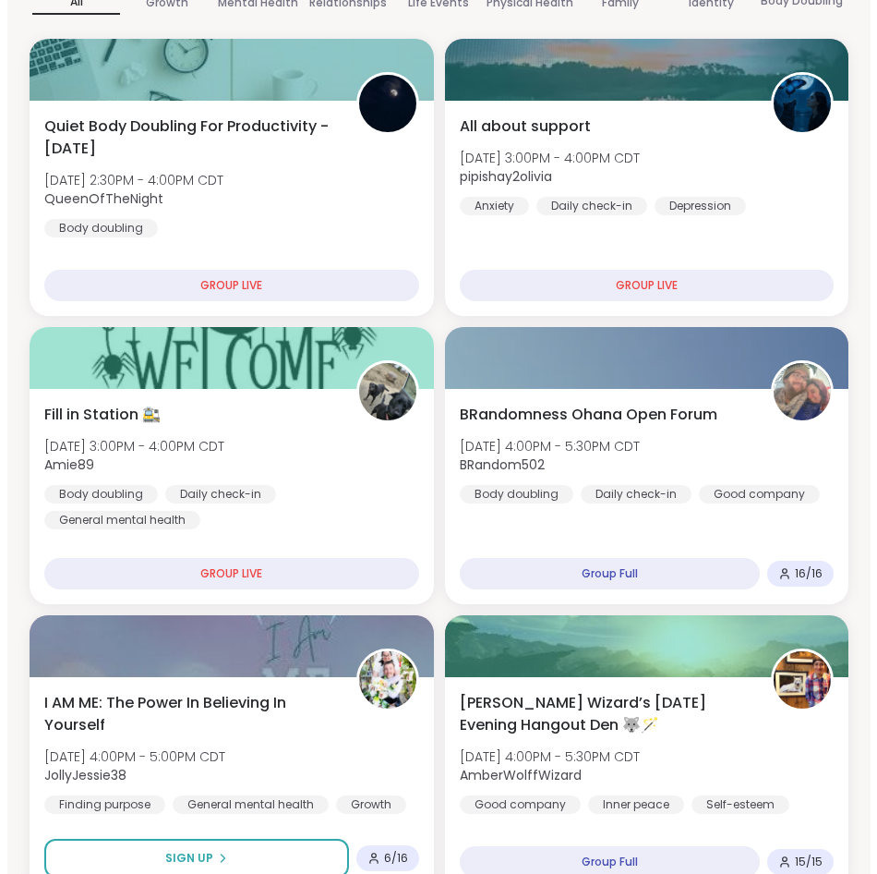
scroll to position [369, 0]
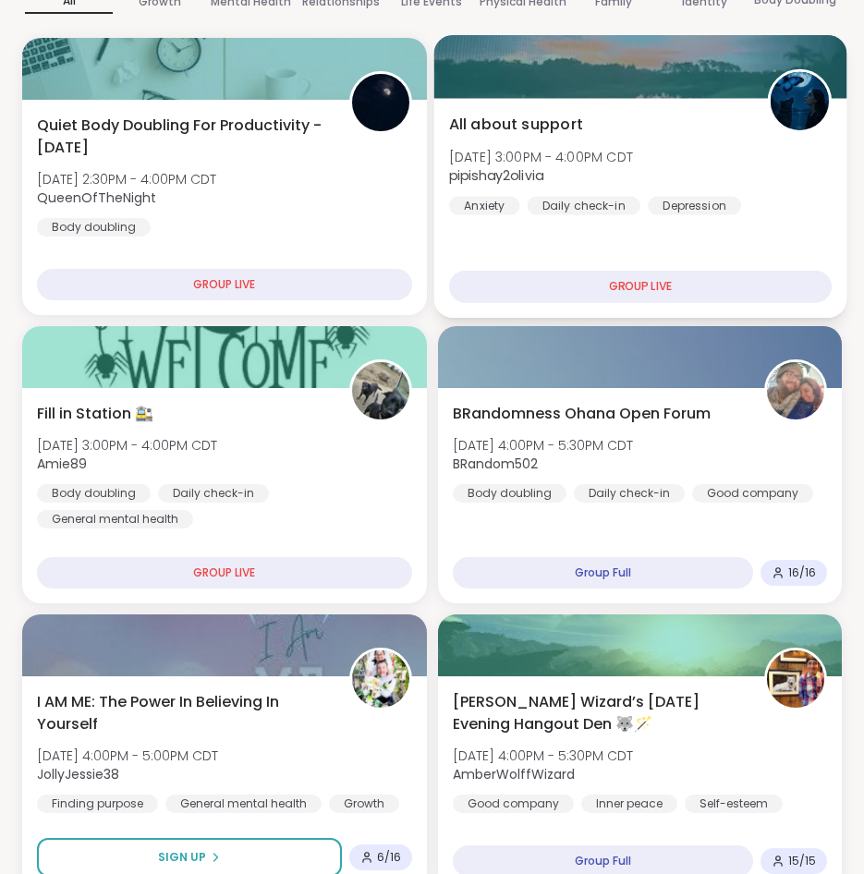
click at [681, 266] on div "All about support Tue, Oct 14 | 3:00PM - 4:00PM CDT pipishay2olivia Anxiety Dai…" at bounding box center [639, 208] width 412 height 220
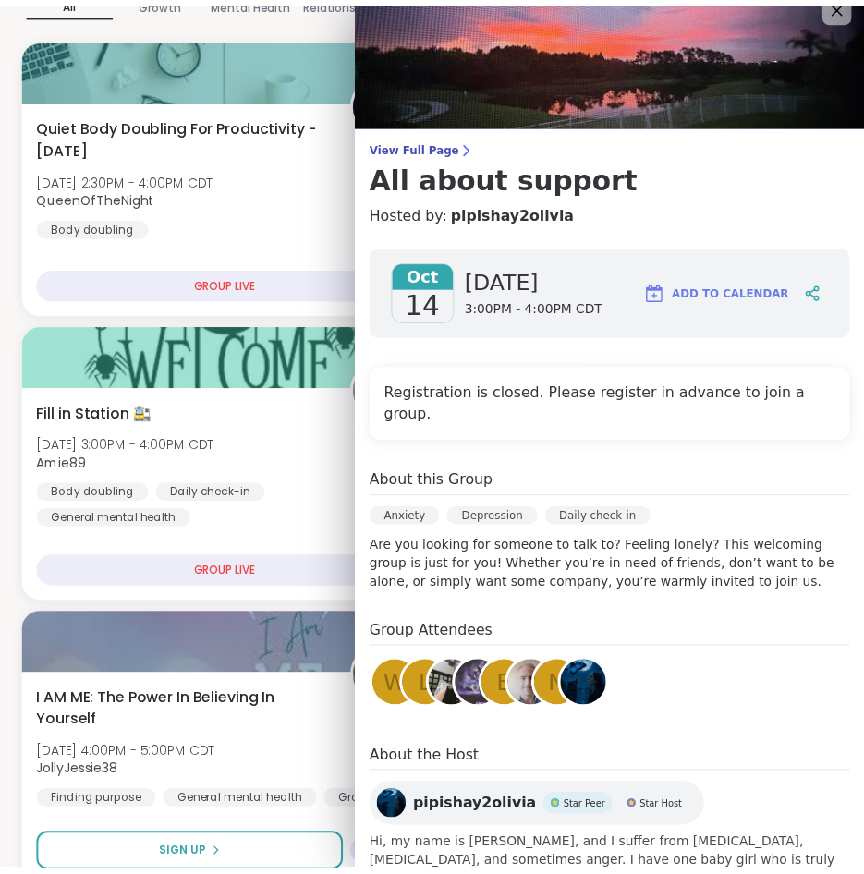
scroll to position [0, 0]
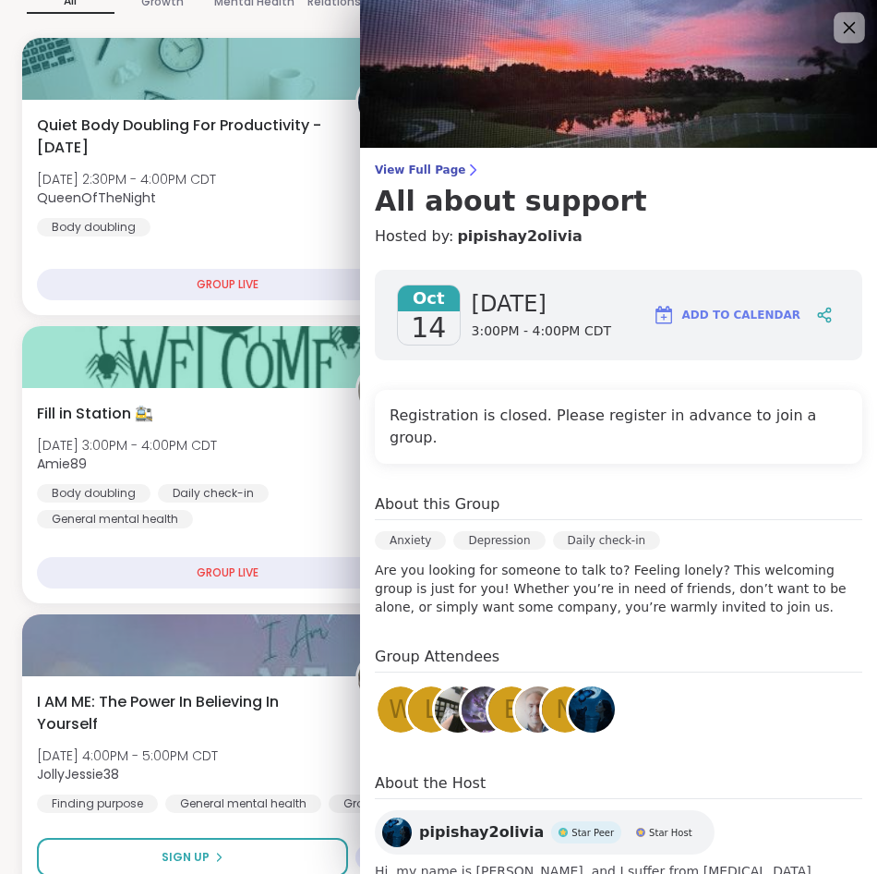
click at [838, 20] on icon at bounding box center [849, 27] width 23 height 23
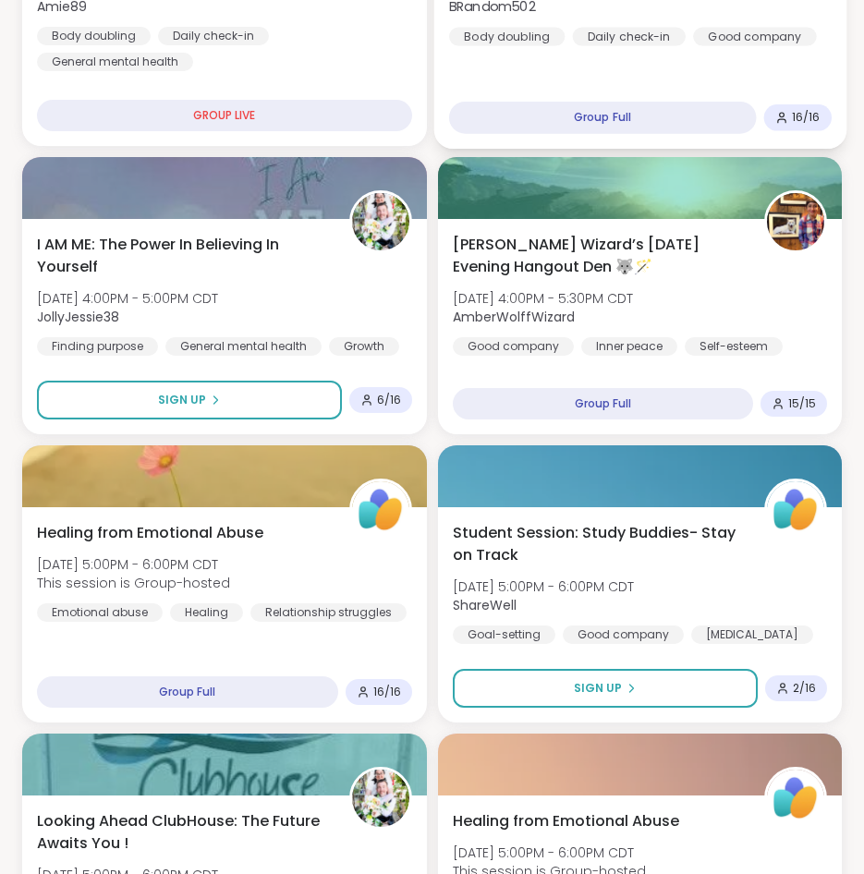
scroll to position [831, 0]
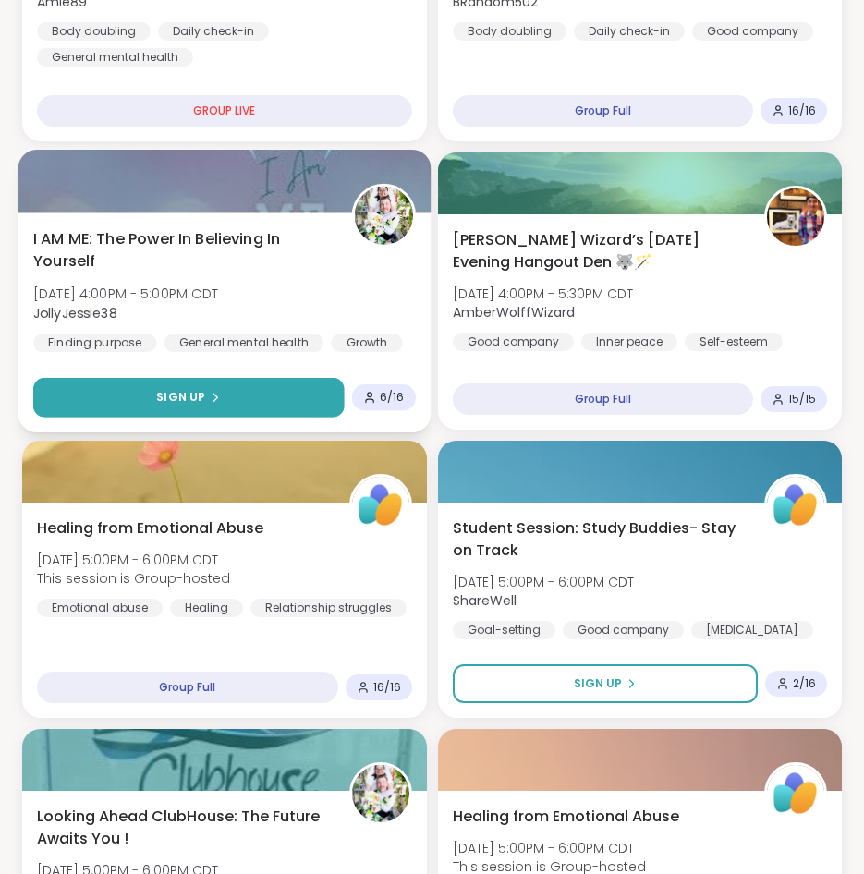
click at [226, 381] on button "Sign Up" at bounding box center [188, 398] width 310 height 40
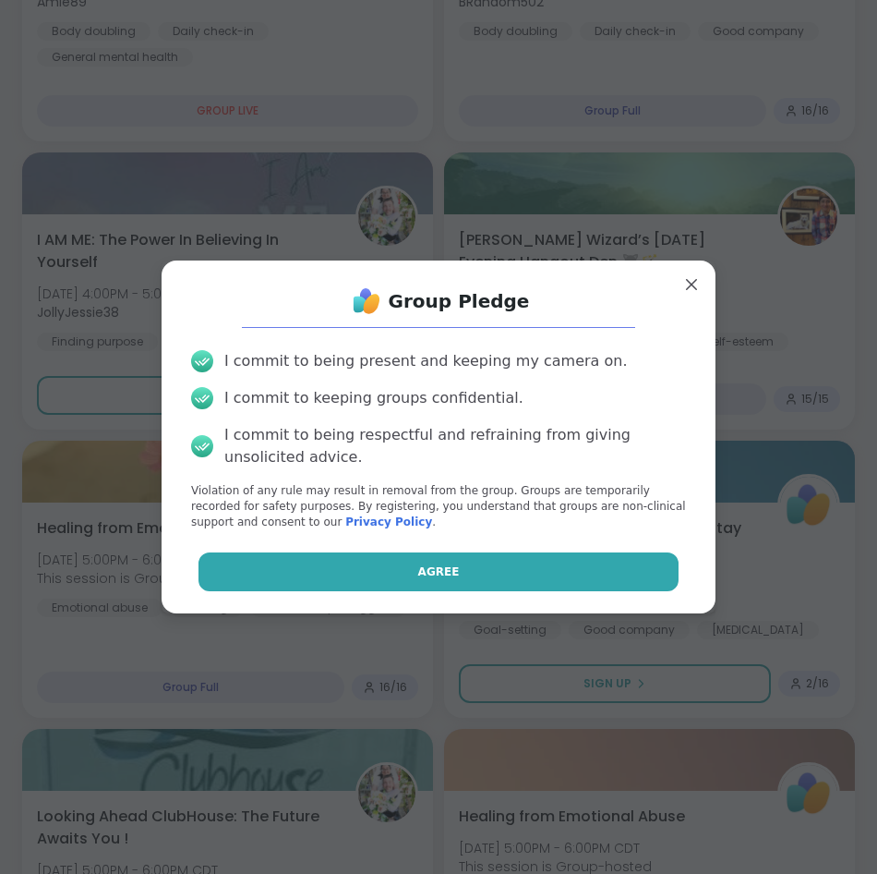
click at [427, 569] on span "Agree" at bounding box center [439, 571] width 42 height 17
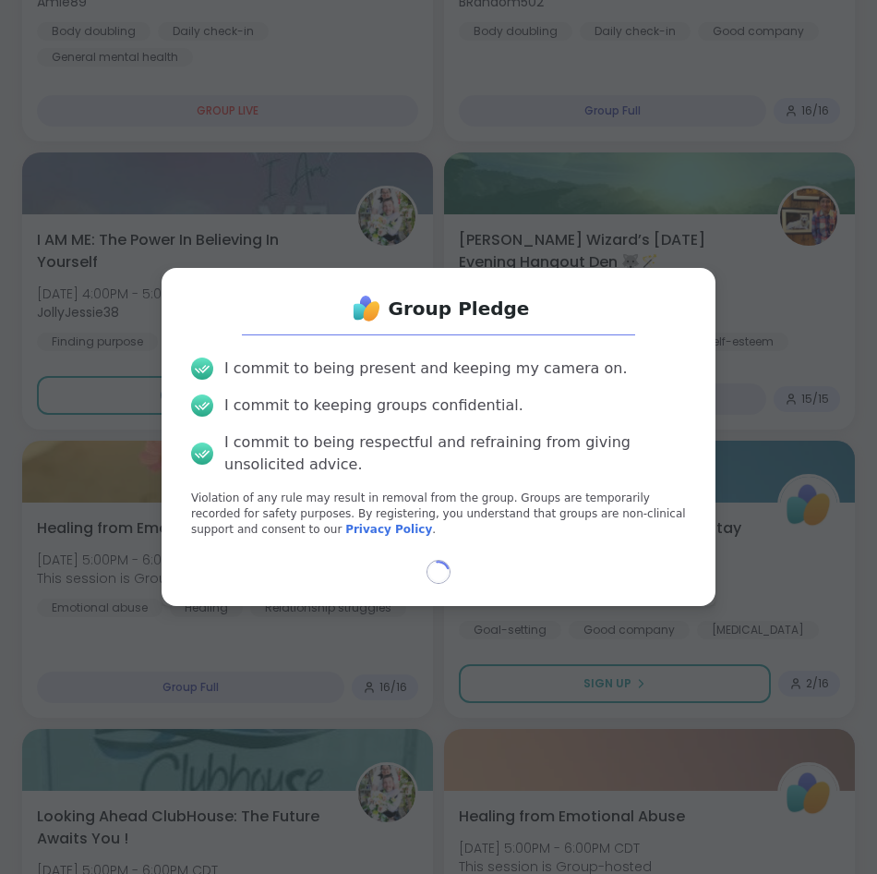
select select "**"
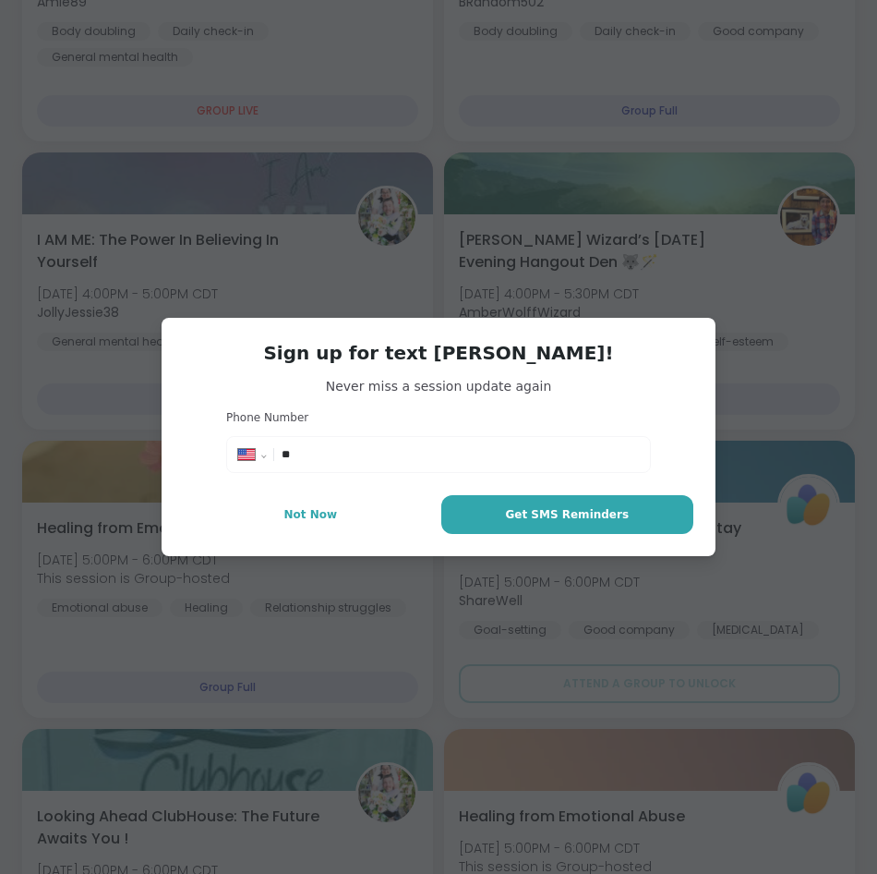
drag, startPoint x: 567, startPoint y: 418, endPoint x: 418, endPoint y: 462, distance: 154.9
drag, startPoint x: 418, startPoint y: 462, endPoint x: 397, endPoint y: 461, distance: 21.3
click at [397, 461] on input "**" at bounding box center [460, 454] width 357 height 18
type input "**********"
click at [509, 514] on button "Get SMS Reminders" at bounding box center [568, 514] width 252 height 39
